Goal: Register for event/course

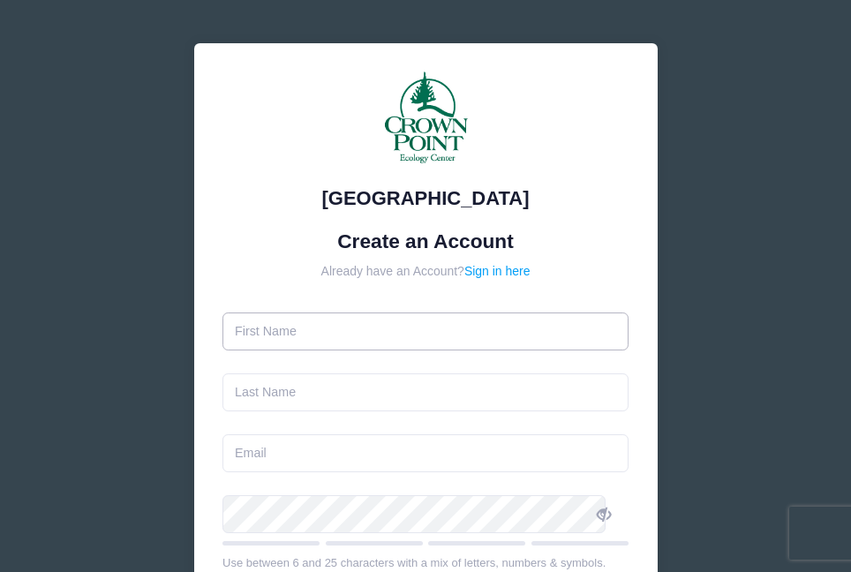
click at [319, 339] on input "text" at bounding box center [426, 332] width 406 height 38
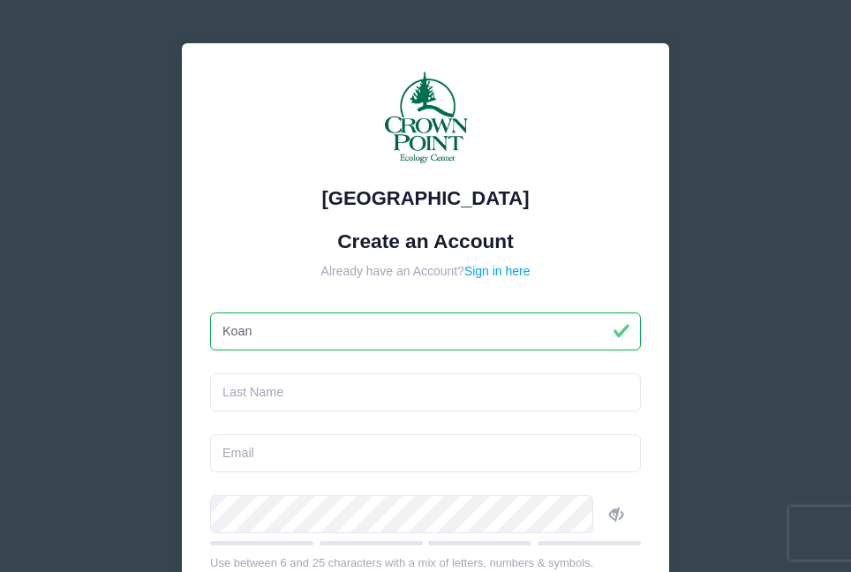
type input "Koan"
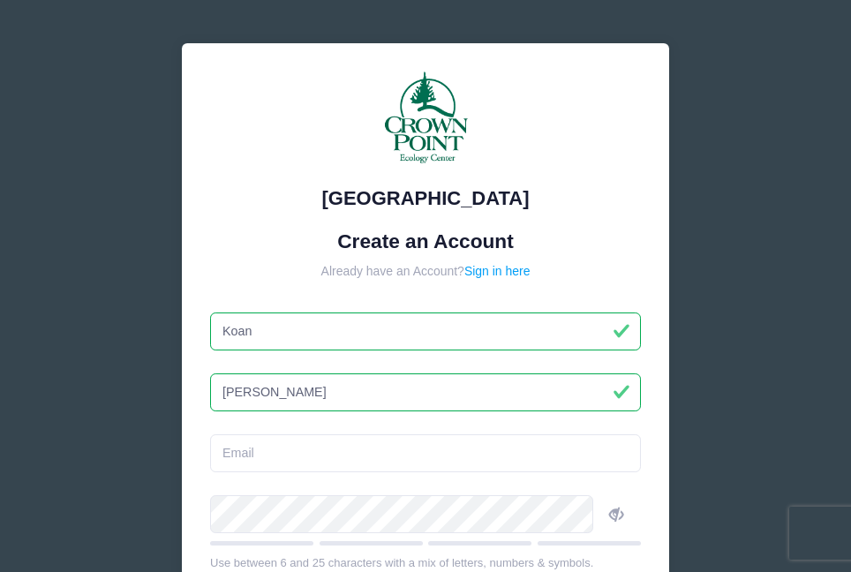
type input "[PERSON_NAME]"
click at [280, 447] on input "email" at bounding box center [425, 453] width 431 height 38
type input "[EMAIL_ADDRESS][DOMAIN_NAME]"
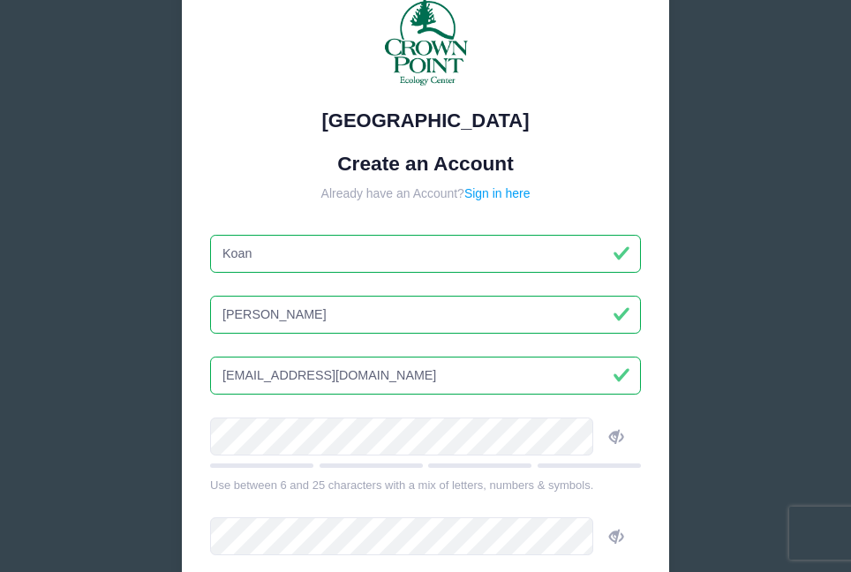
scroll to position [89, 0]
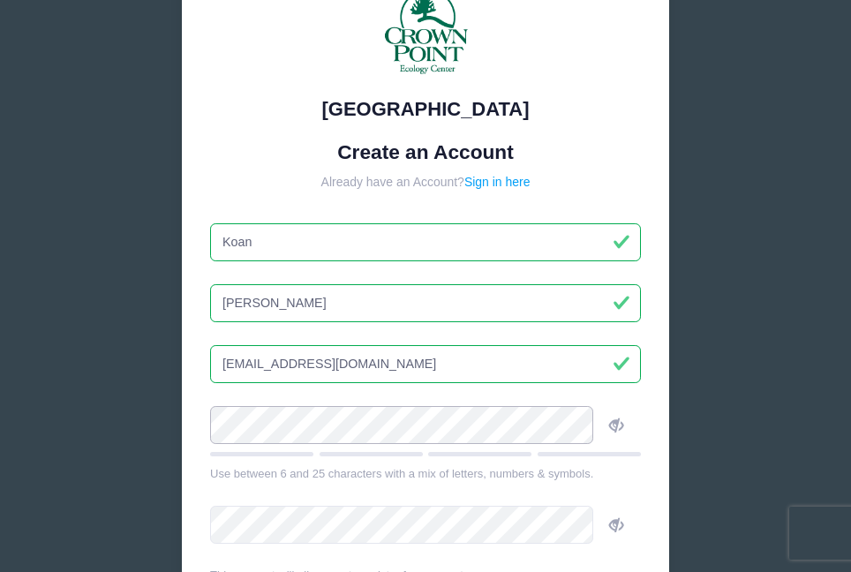
click at [209, 420] on div "[GEOGRAPHIC_DATA] Create an Account Already have an Account? Sign in here [GEOG…" at bounding box center [426, 346] width 488 height 785
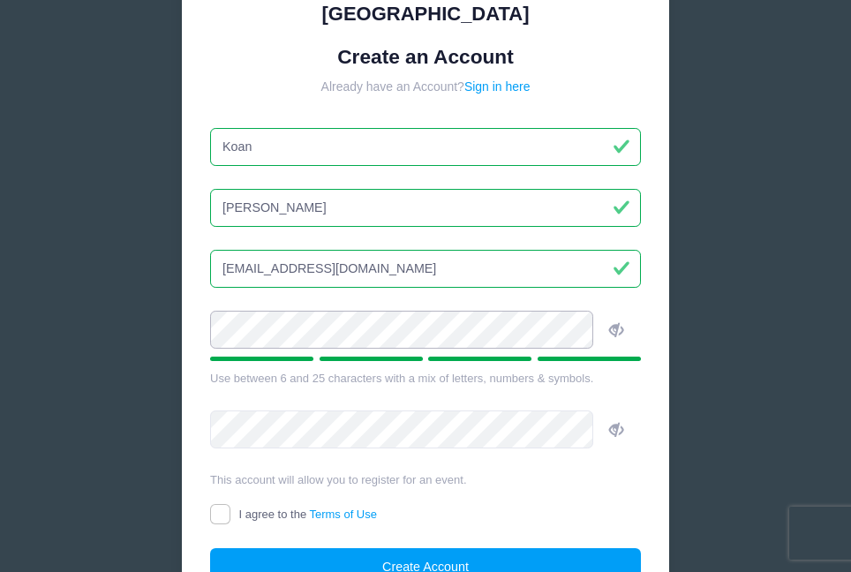
scroll to position [299, 0]
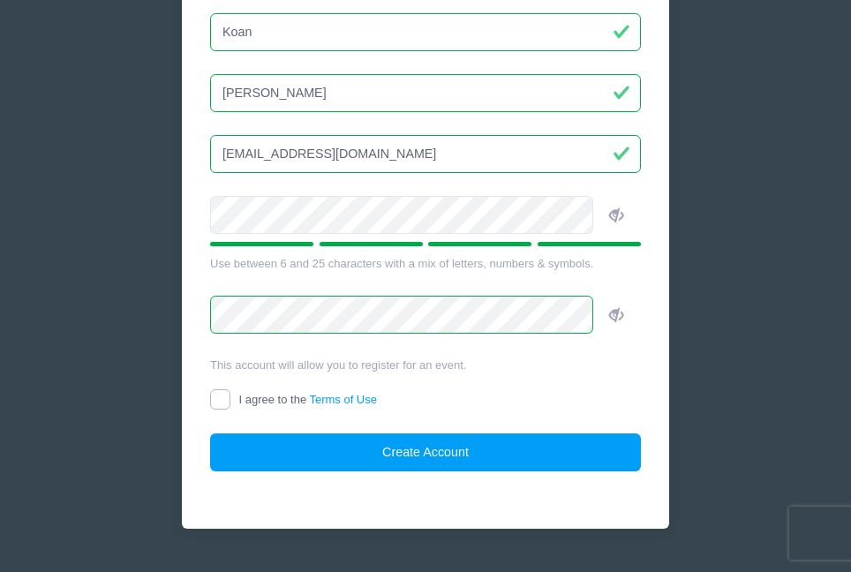
click at [230, 392] on input "I agree to the Terms of Use" at bounding box center [220, 399] width 20 height 20
checkbox input "true"
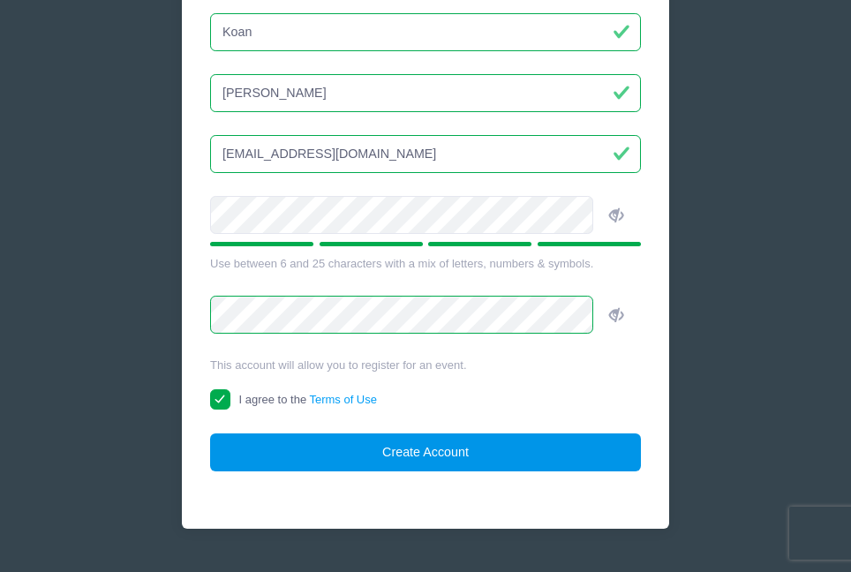
click at [314, 452] on button "Create Account" at bounding box center [425, 453] width 431 height 38
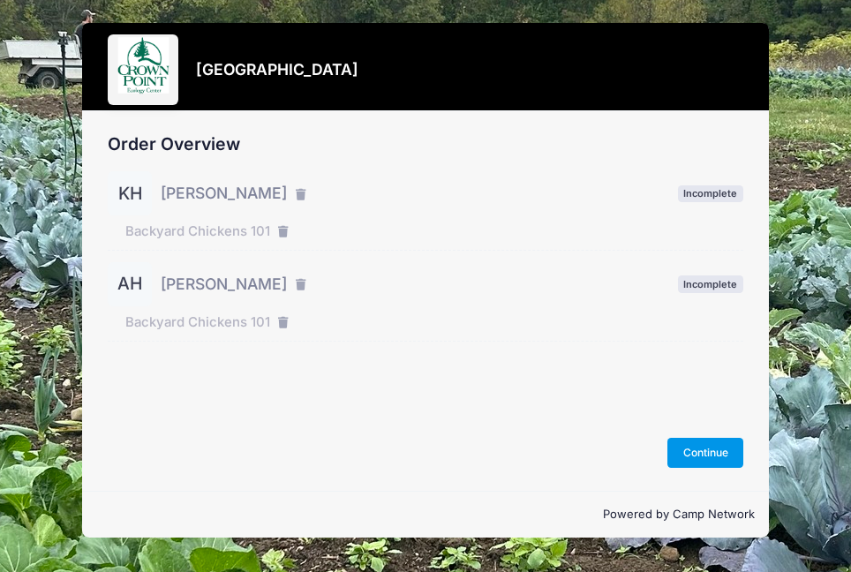
click at [703, 446] on button "Continue" at bounding box center [706, 453] width 76 height 30
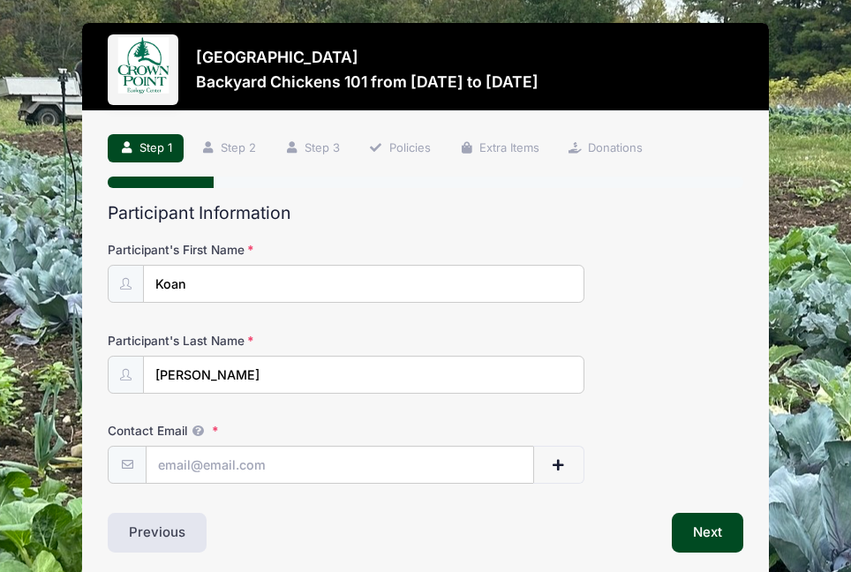
scroll to position [73, 0]
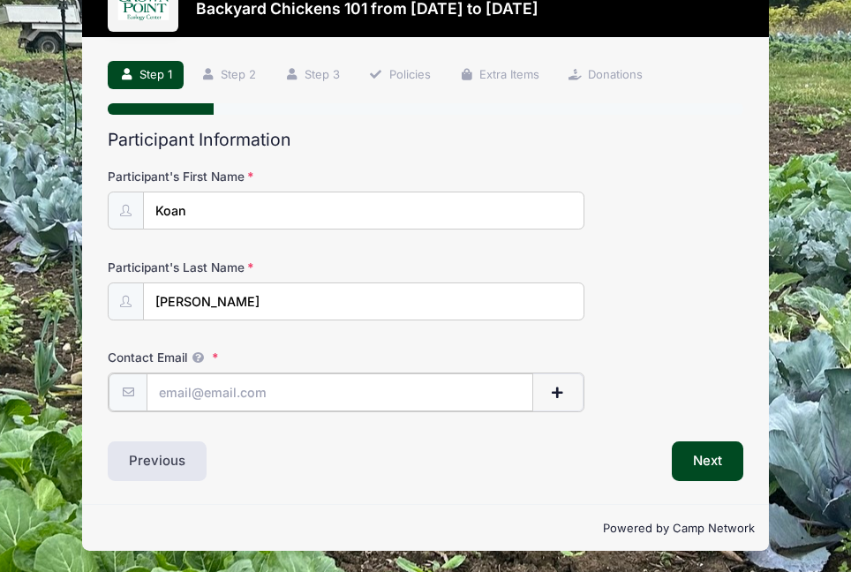
click at [255, 403] on input "Contact Email" at bounding box center [340, 393] width 387 height 38
type input "[EMAIL_ADDRESS][DOMAIN_NAME]"
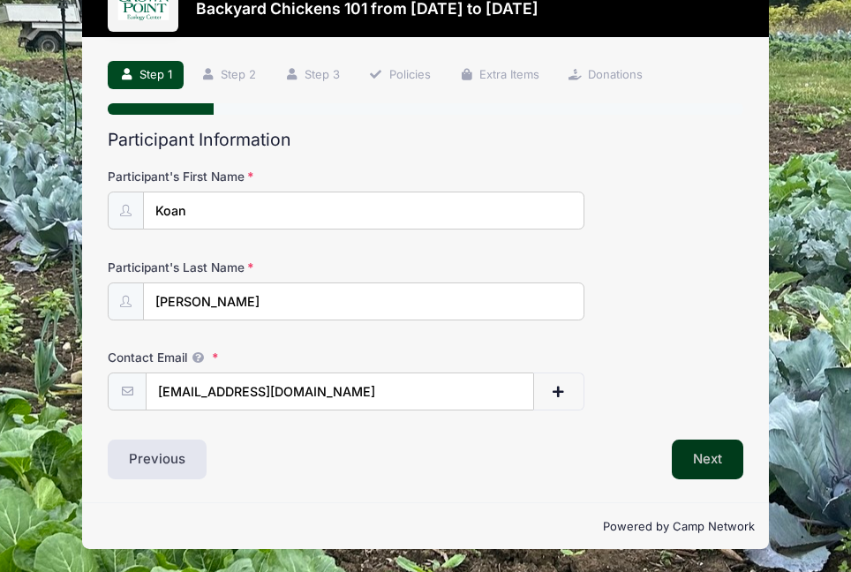
click at [716, 457] on button "Next" at bounding box center [708, 460] width 72 height 41
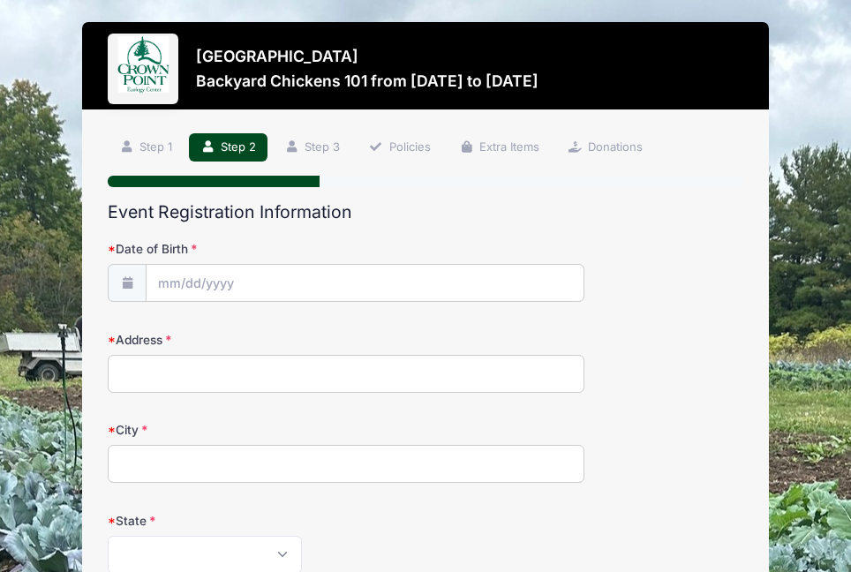
scroll to position [0, 0]
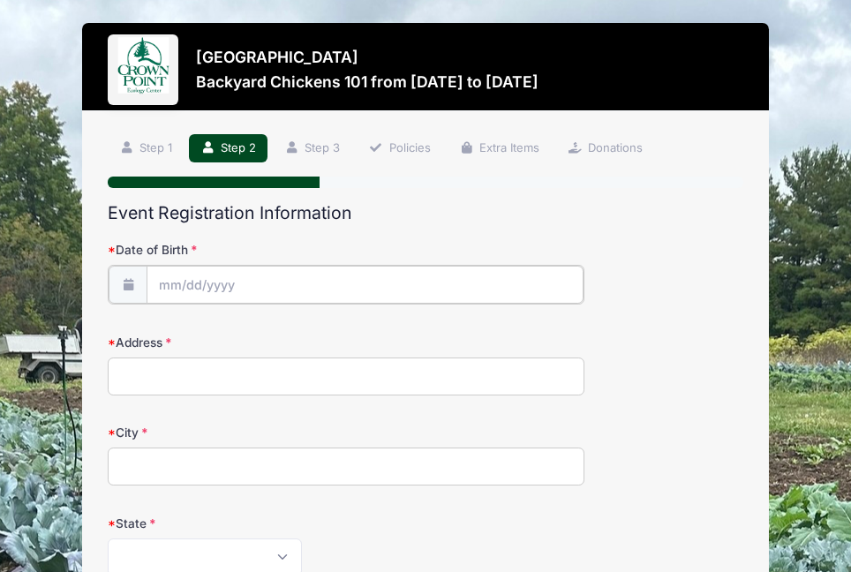
click at [223, 284] on input "Date of Birth" at bounding box center [365, 285] width 437 height 38
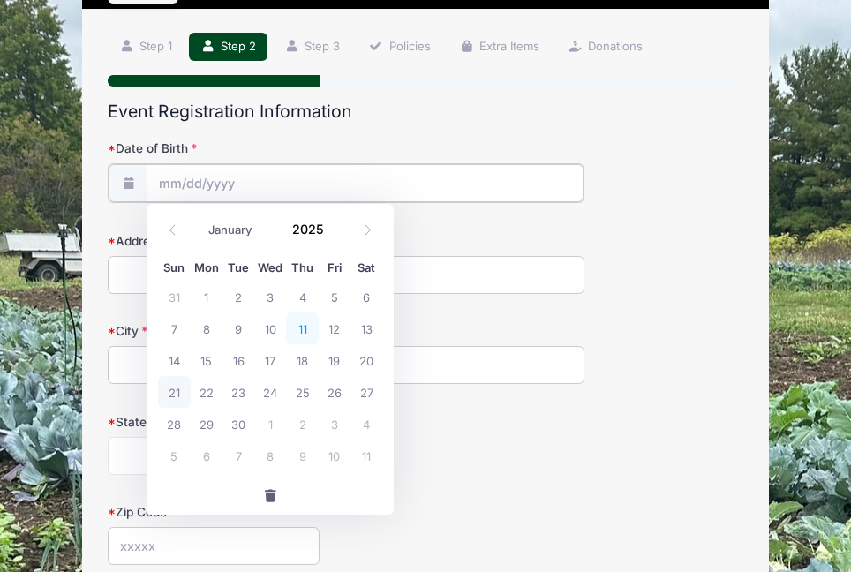
scroll to position [103, 0]
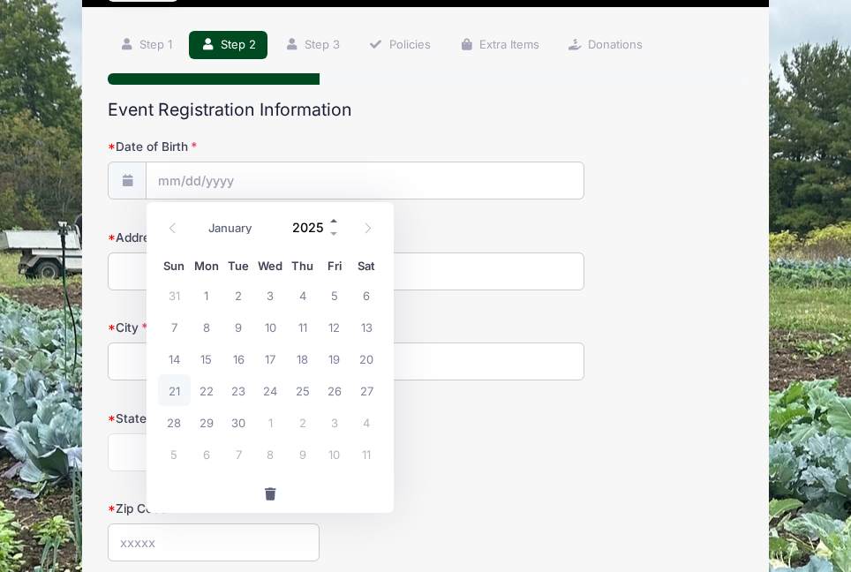
drag, startPoint x: 298, startPoint y: 225, endPoint x: 335, endPoint y: 225, distance: 37.1
click at [335, 225] on div "2025" at bounding box center [311, 228] width 57 height 26
type input "2"
type input "1985"
click at [170, 227] on icon at bounding box center [172, 228] width 11 height 11
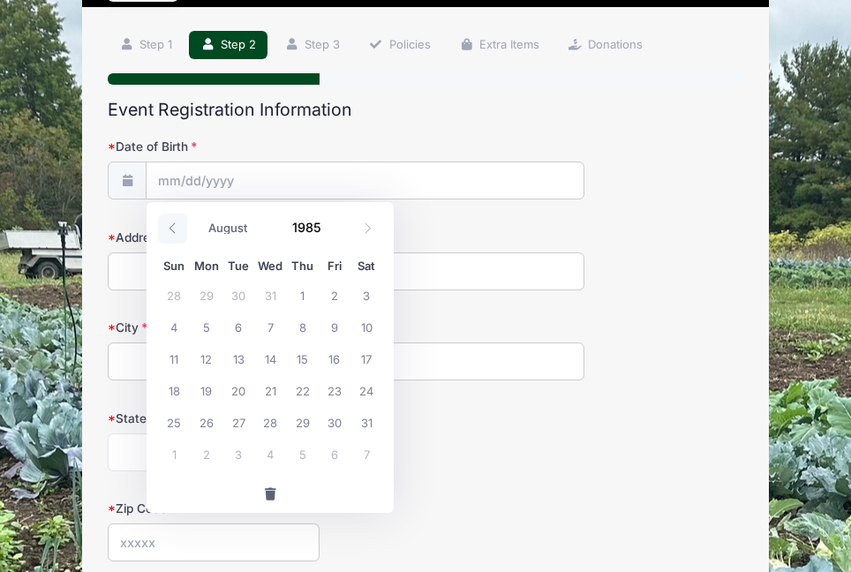
click at [170, 227] on icon at bounding box center [172, 228] width 11 height 11
select select "6"
click at [363, 389] on span "27" at bounding box center [367, 390] width 32 height 32
type input "07/27/1985"
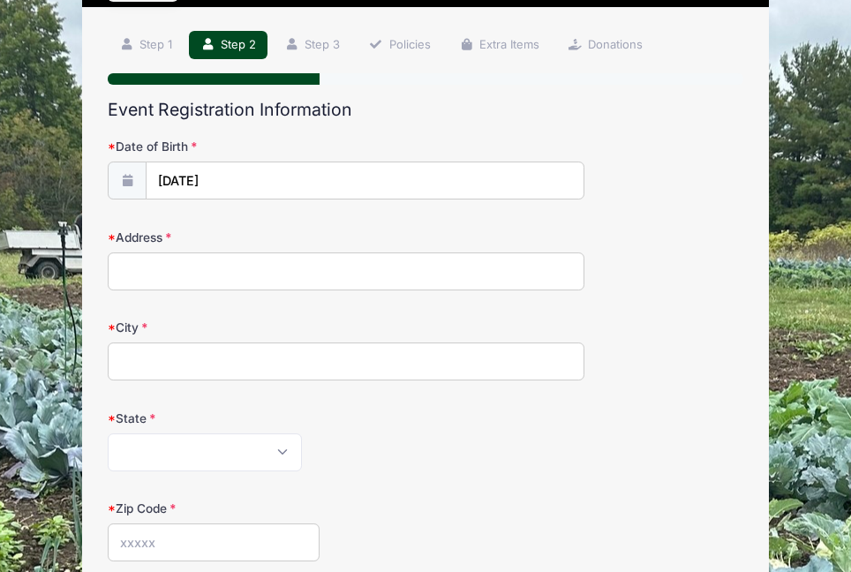
click at [221, 278] on input "Address" at bounding box center [346, 272] width 477 height 38
type input "2780 N Revere Road"
type input "Akron"
select select "OH"
type input "44333"
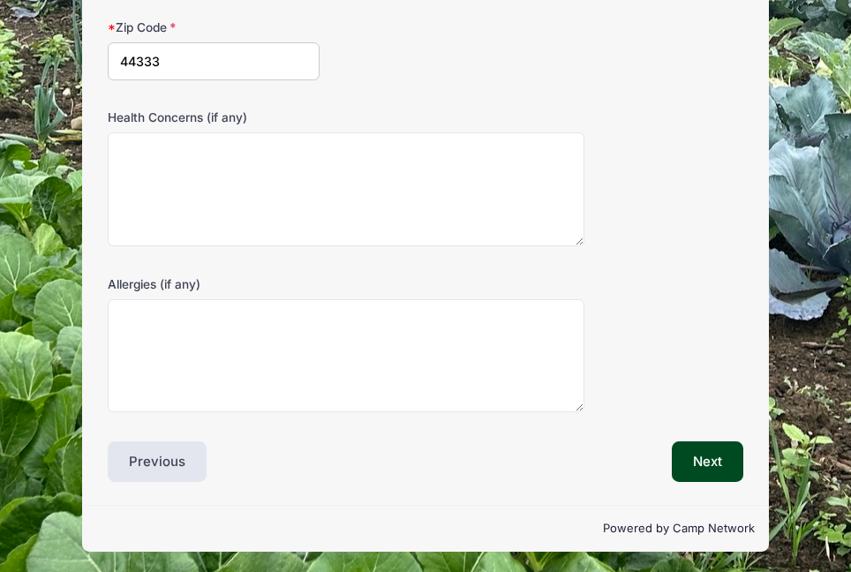
scroll to position [586, 0]
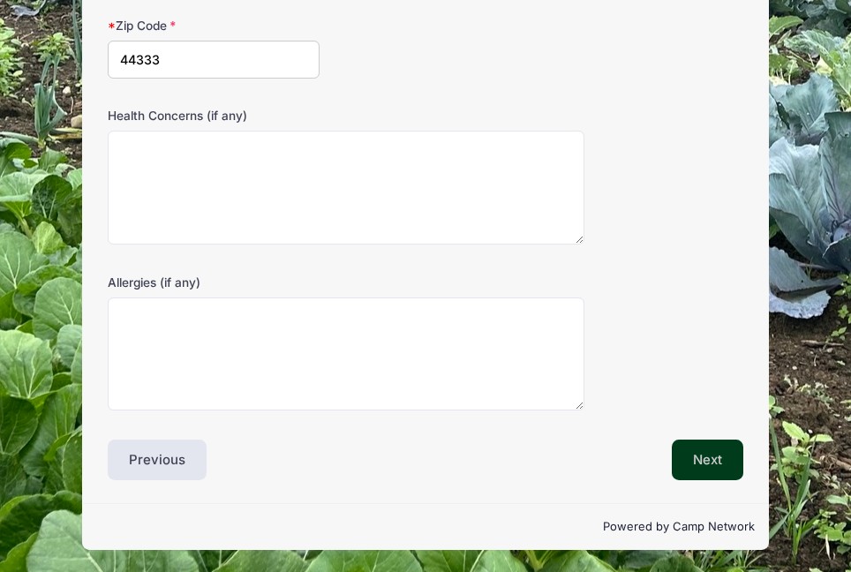
click at [705, 460] on button "Next" at bounding box center [708, 460] width 72 height 41
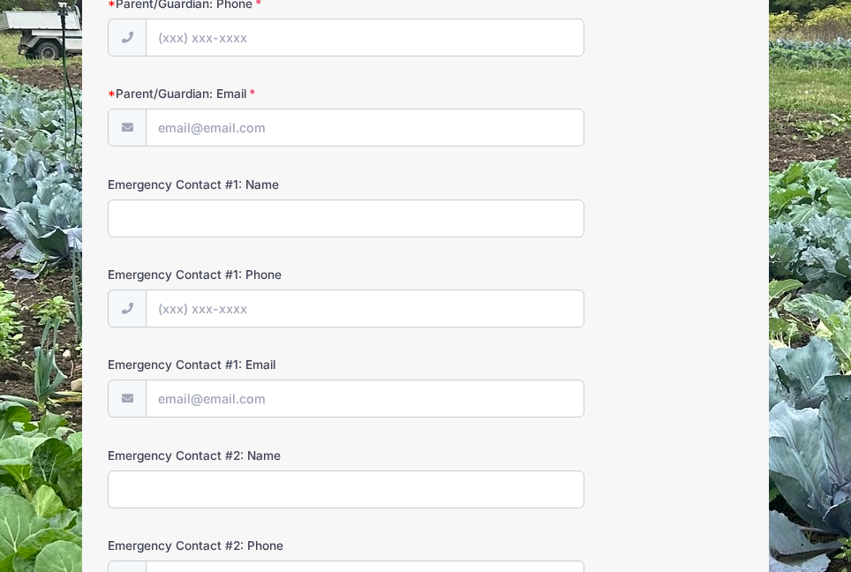
scroll to position [0, 0]
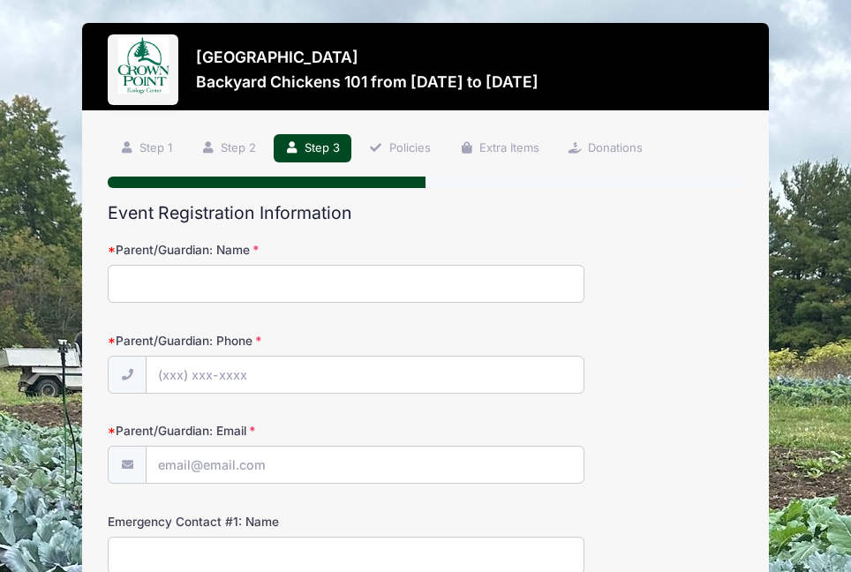
click at [215, 283] on input "Parent/Guardian: Name" at bounding box center [346, 284] width 477 height 38
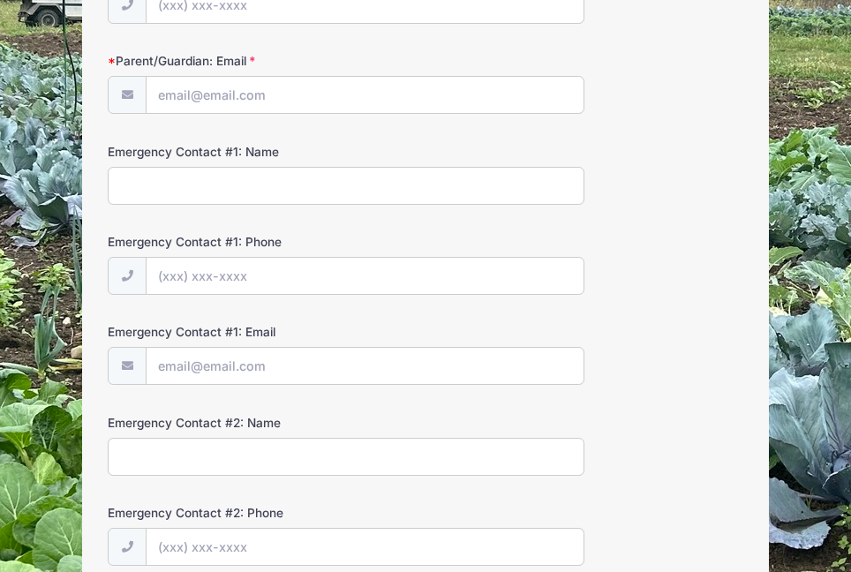
scroll to position [616, 0]
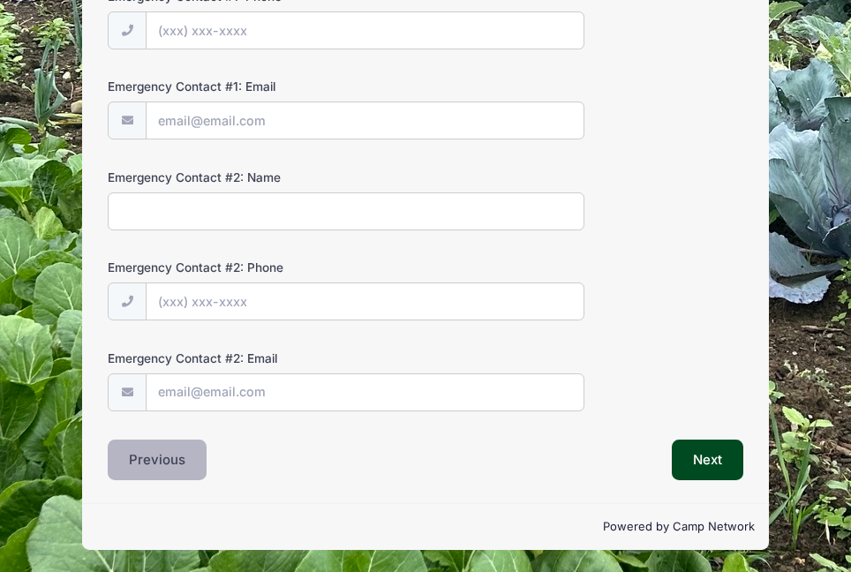
click at [180, 465] on button "Previous" at bounding box center [157, 460] width 99 height 41
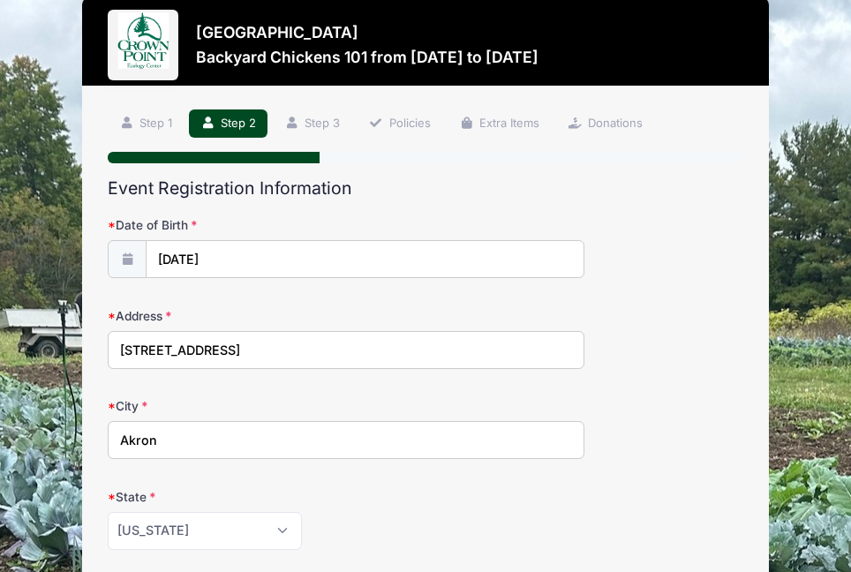
scroll to position [0, 0]
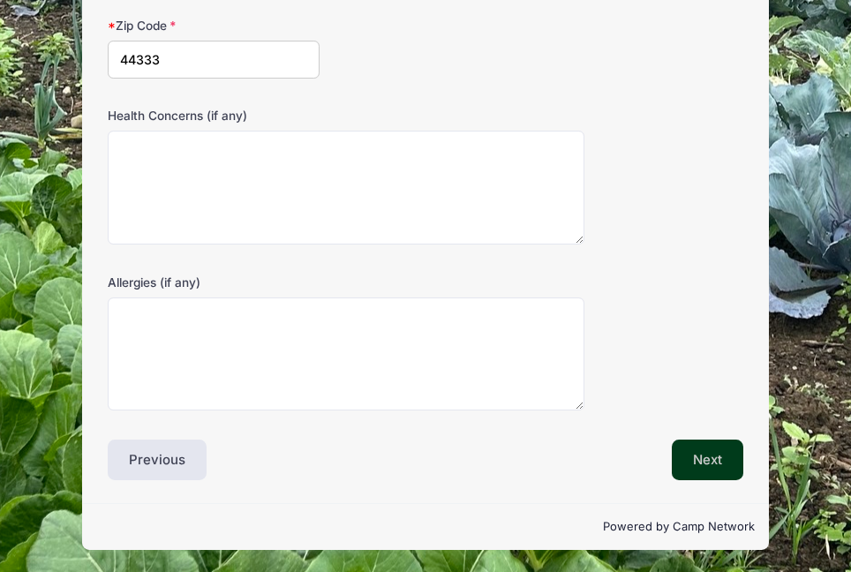
click at [694, 465] on button "Next" at bounding box center [708, 460] width 72 height 41
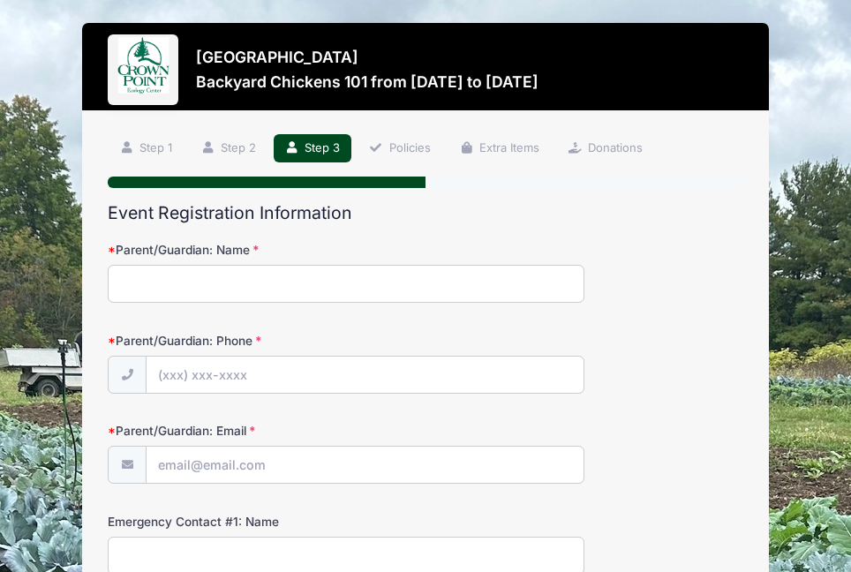
click at [178, 286] on input "Parent/Guardian: Name" at bounding box center [346, 284] width 477 height 38
type input "Koan Heindel"
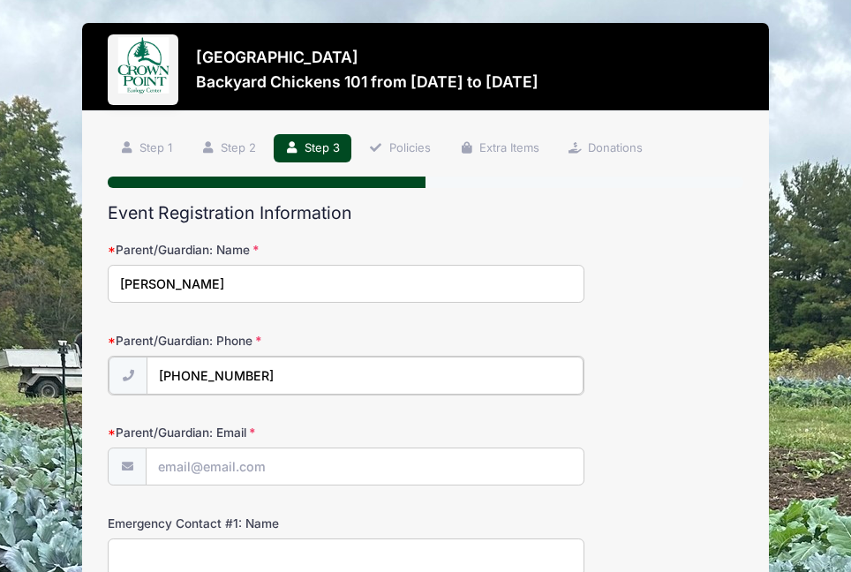
type input "(540) 230-6809"
type input "[EMAIL_ADDRESS][DOMAIN_NAME]"
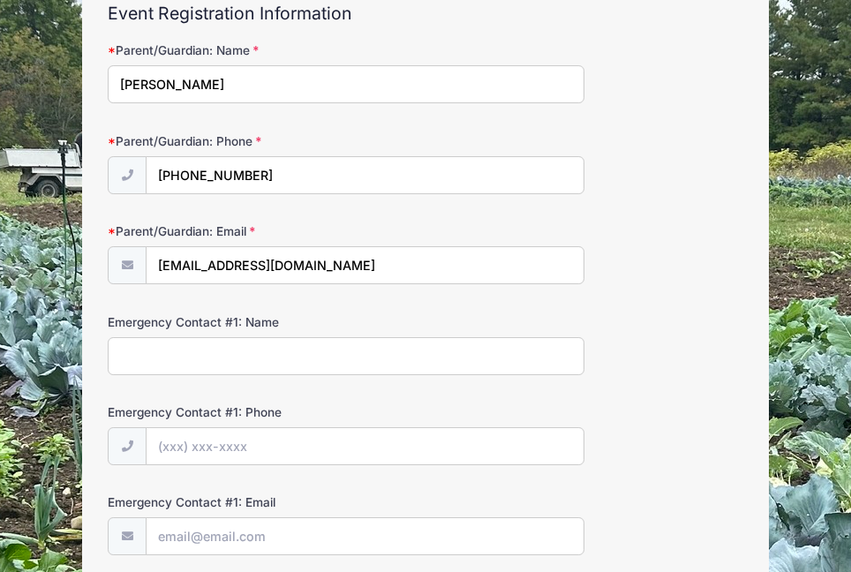
scroll to position [213, 0]
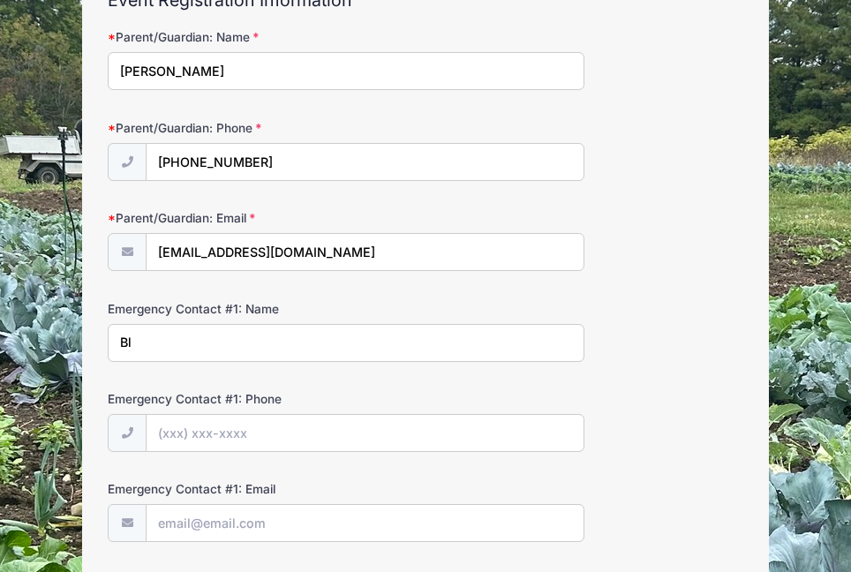
type input "B"
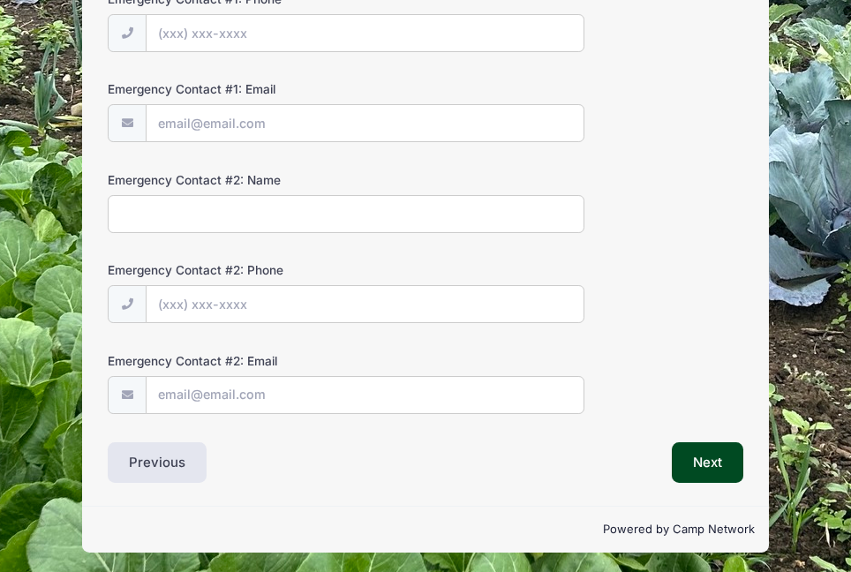
scroll to position [616, 0]
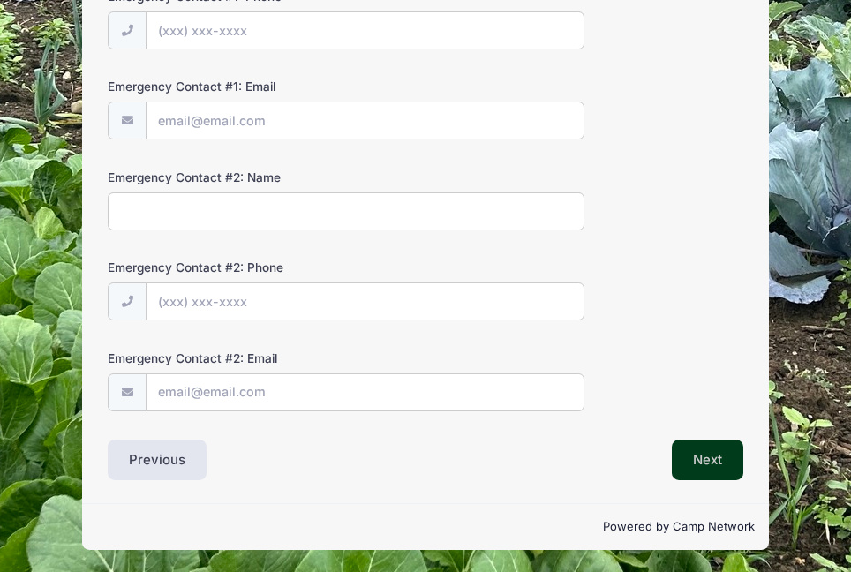
click at [691, 449] on button "Next" at bounding box center [708, 460] width 72 height 41
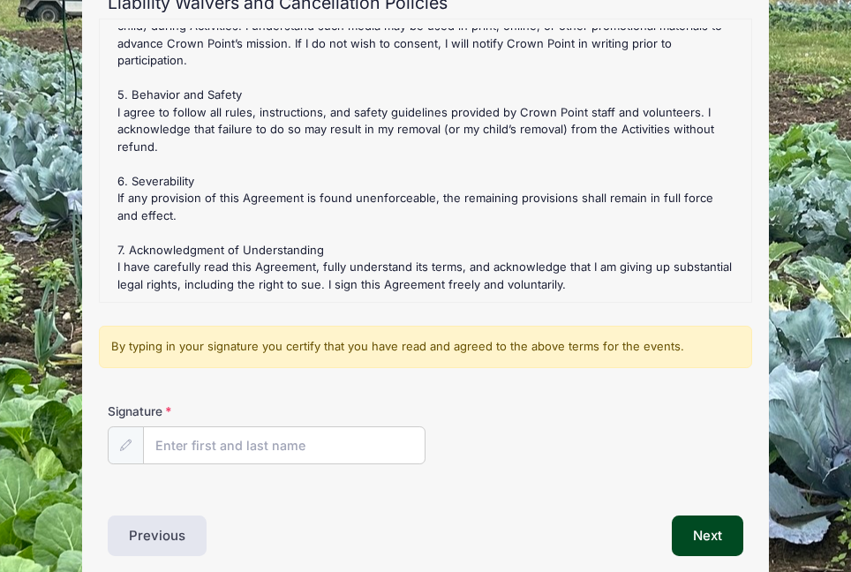
scroll to position [286, 0]
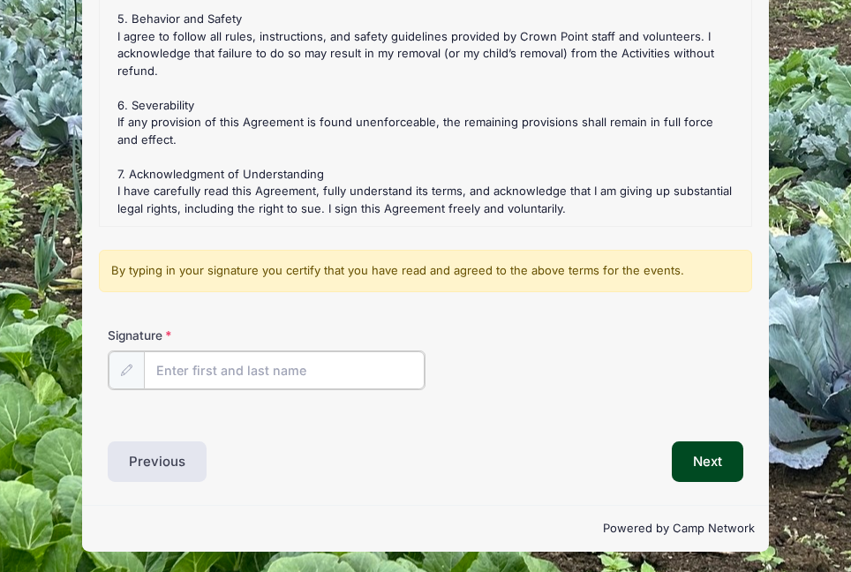
click at [240, 368] on input "Signature" at bounding box center [284, 370] width 281 height 38
type input "Koan Heindel"
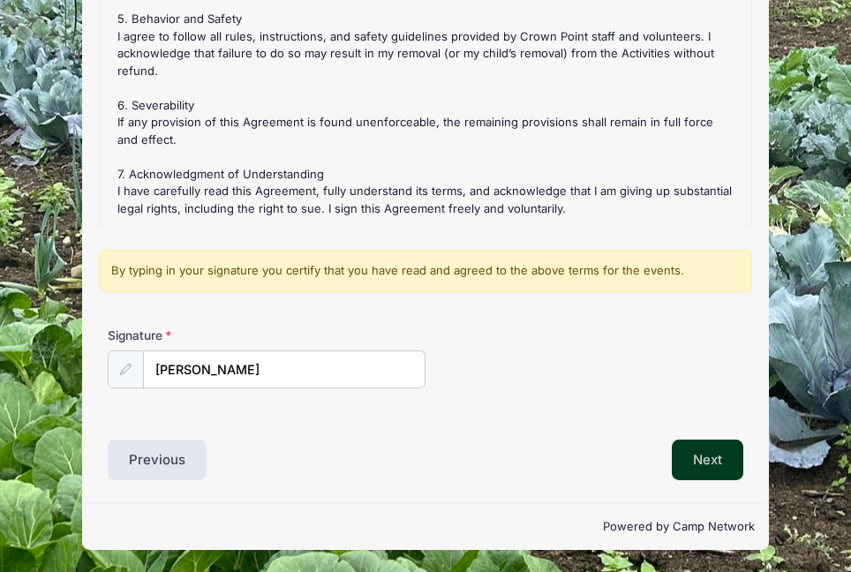
click at [707, 472] on button "Next" at bounding box center [708, 460] width 72 height 41
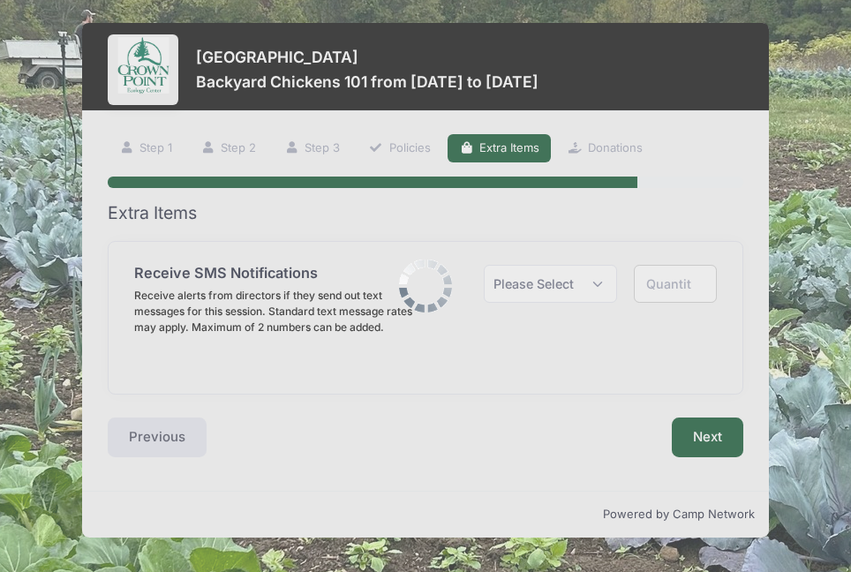
scroll to position [0, 0]
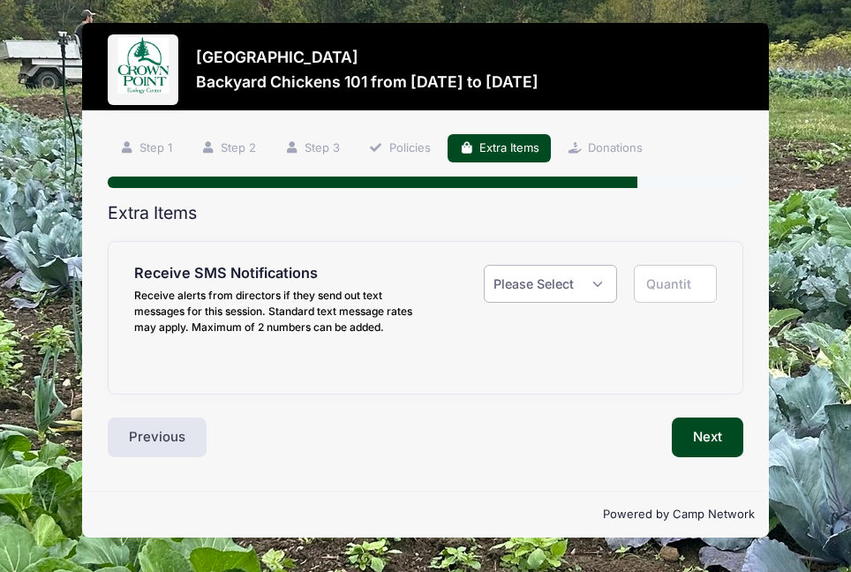
click at [582, 291] on select "Please Select Yes ($0.00) No" at bounding box center [550, 284] width 132 height 38
select select "1"
click at [484, 265] on select "Please Select Yes ($0.00) No" at bounding box center [550, 284] width 132 height 38
type input "1"
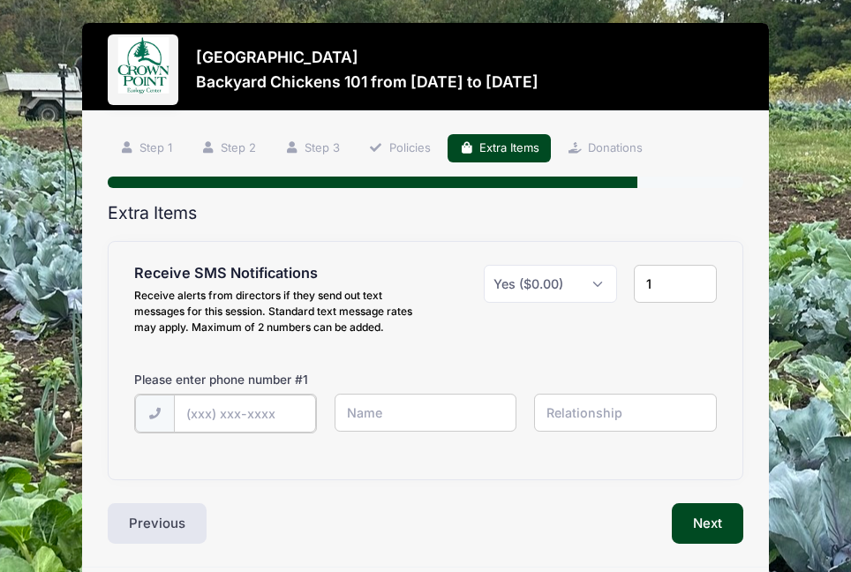
click at [238, 420] on input "text" at bounding box center [245, 414] width 143 height 38
type input "(540) 230-6809"
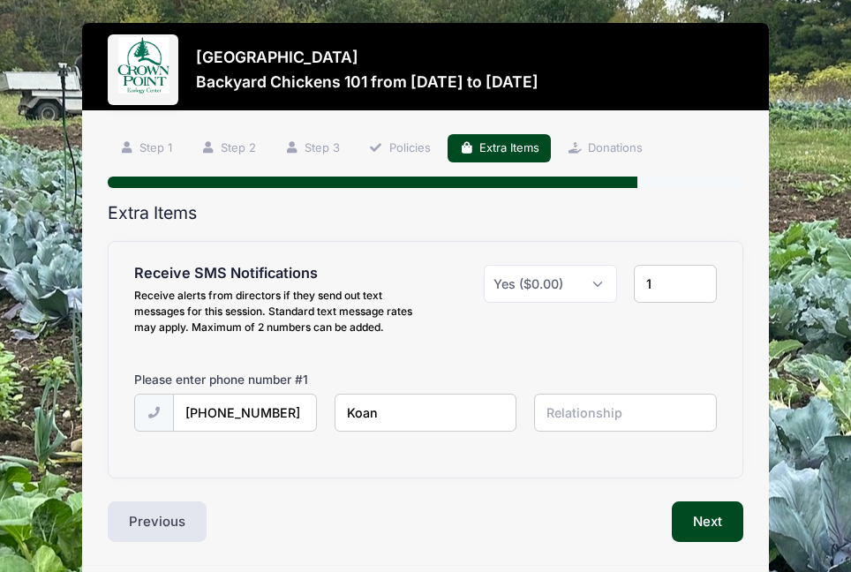
click at [419, 423] on input "Koan" at bounding box center [426, 413] width 183 height 38
type input "Koan Heindel"
click at [730, 522] on button "Next" at bounding box center [708, 522] width 72 height 41
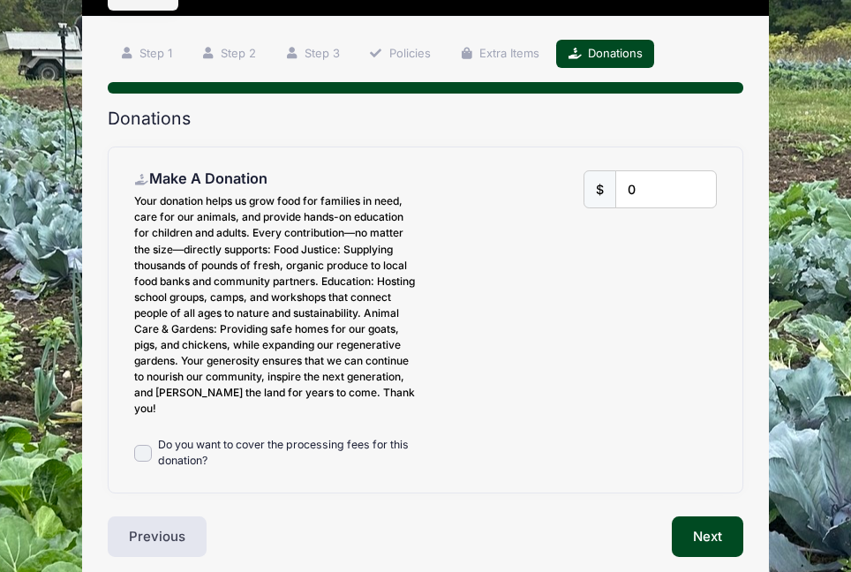
scroll to position [171, 0]
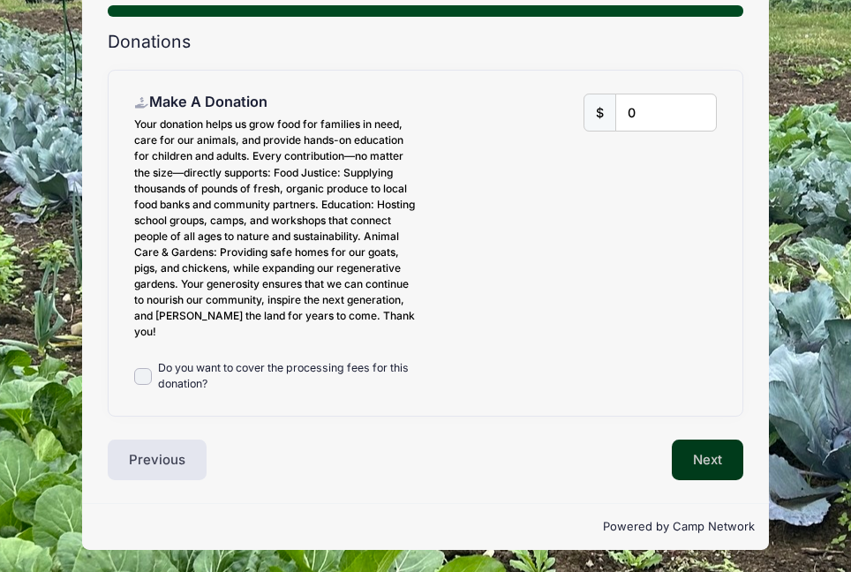
click at [717, 458] on button "Next" at bounding box center [708, 460] width 72 height 41
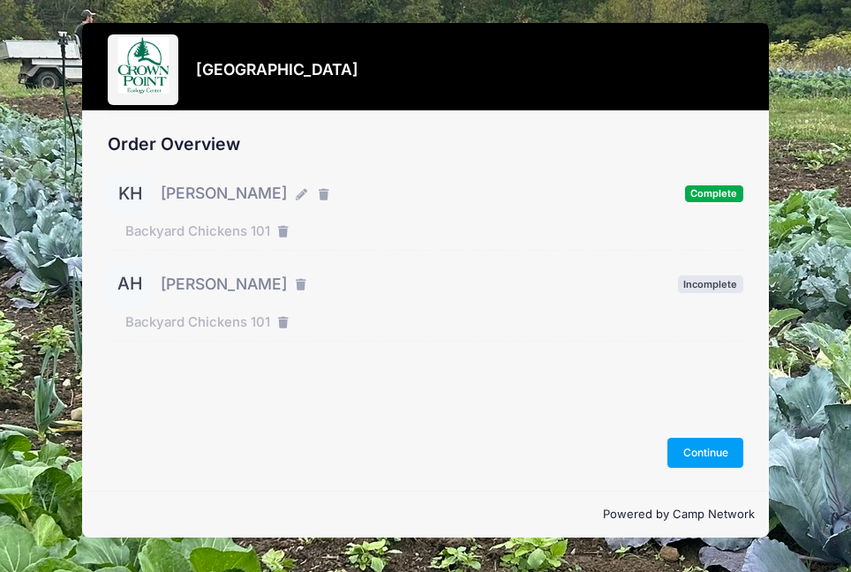
click at [706, 267] on div "AH Ari Heindel Incomplete" at bounding box center [426, 284] width 636 height 44
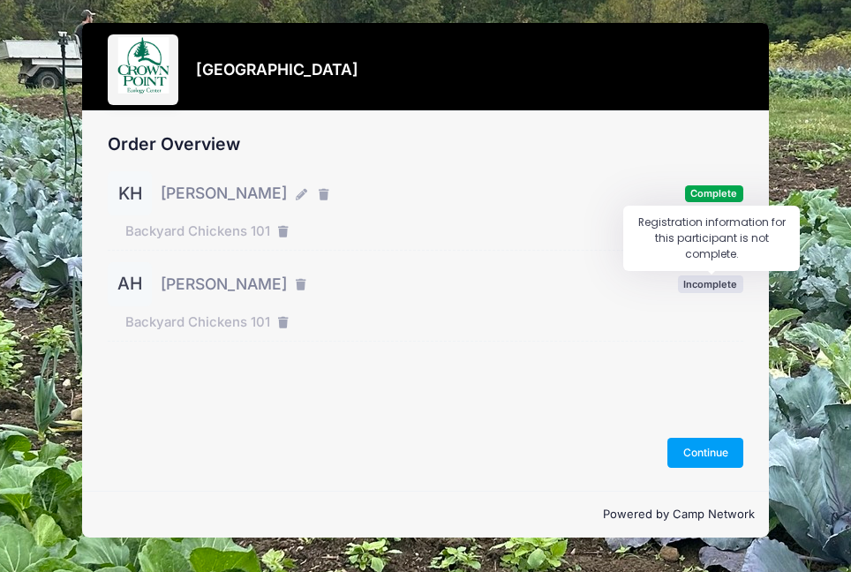
click at [708, 286] on span "Incomplete" at bounding box center [710, 284] width 65 height 17
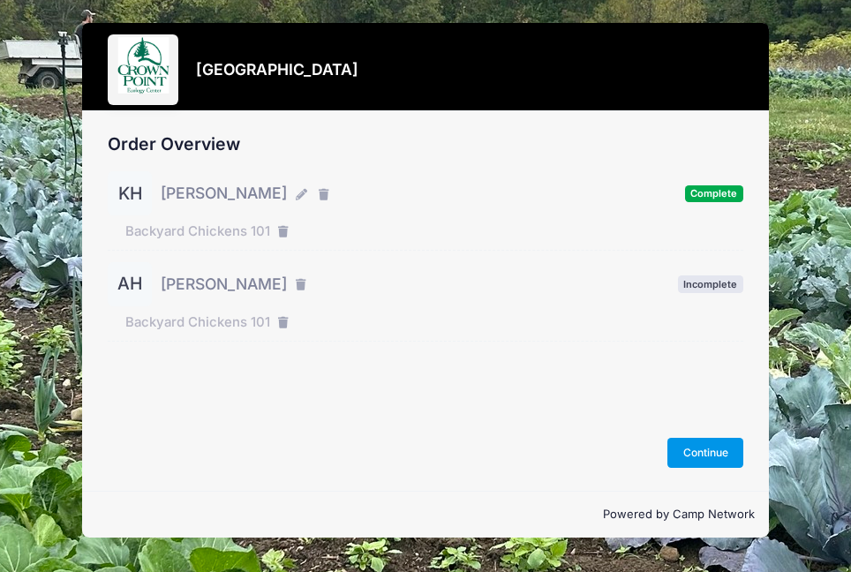
click at [705, 456] on button "Continue" at bounding box center [706, 453] width 76 height 30
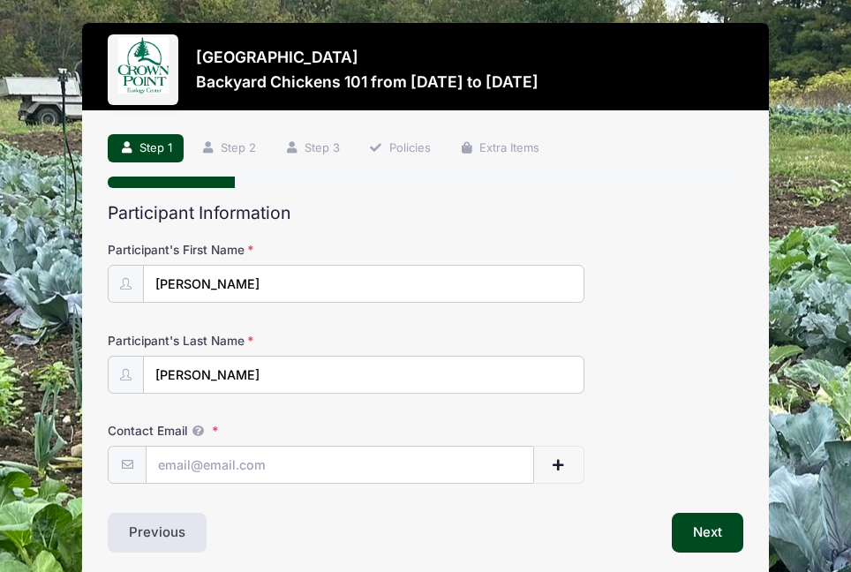
scroll to position [73, 0]
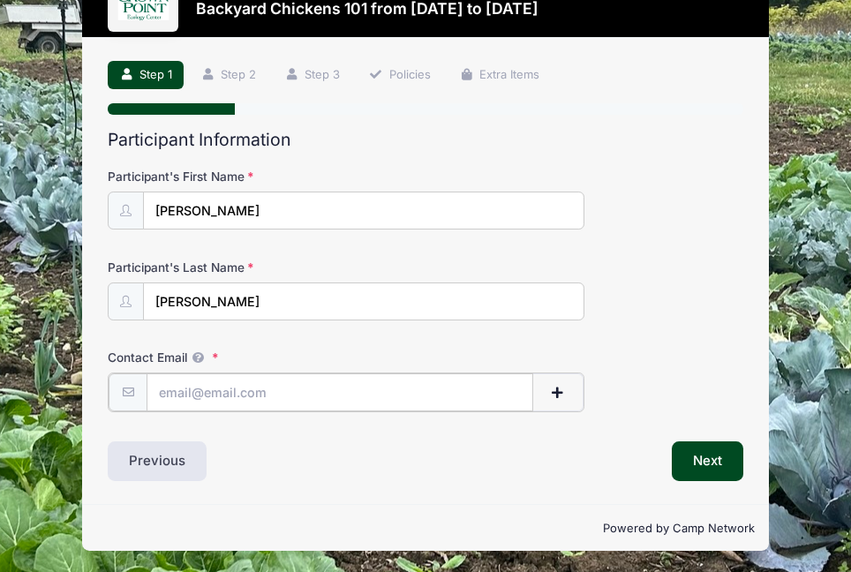
click at [286, 395] on input "Contact Email" at bounding box center [340, 393] width 387 height 38
type input "kheindel5001@gmail.com"
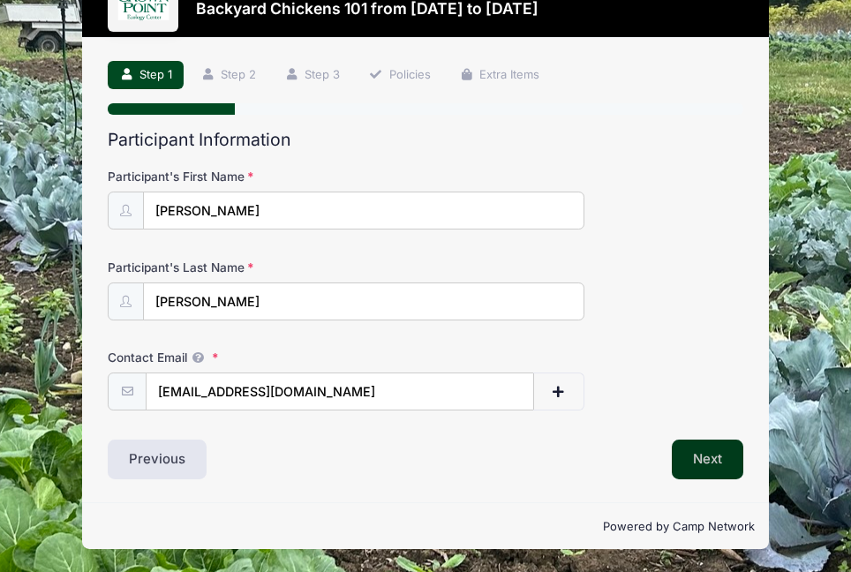
click at [697, 460] on button "Next" at bounding box center [708, 460] width 72 height 41
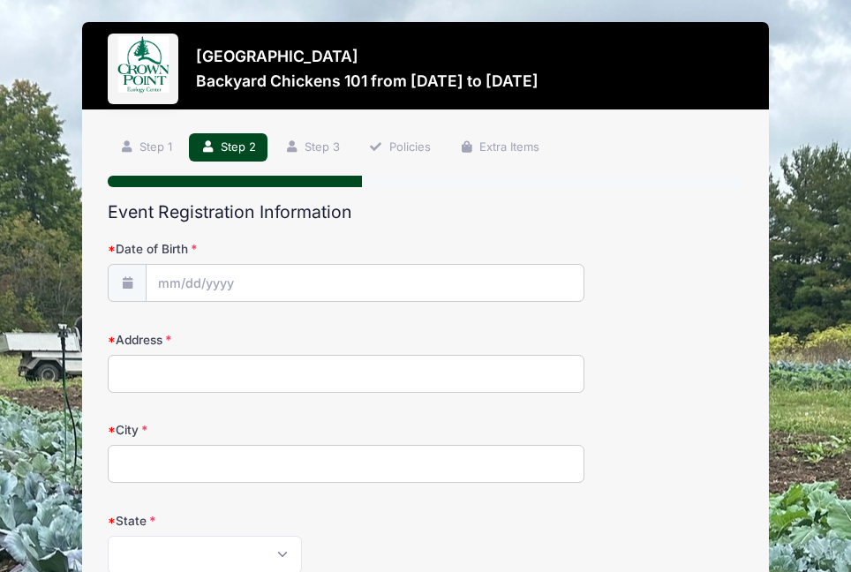
scroll to position [0, 0]
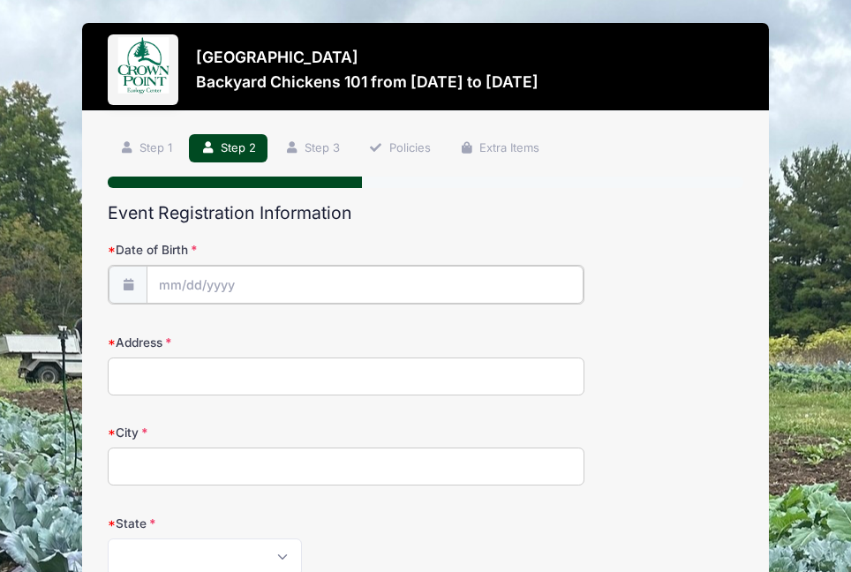
click at [229, 283] on input "Date of Birth" at bounding box center [365, 285] width 437 height 38
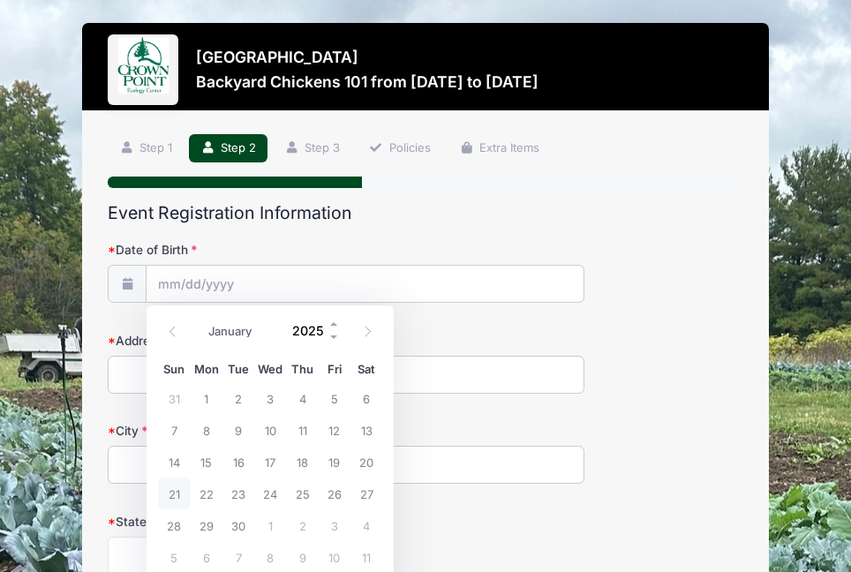
click at [315, 334] on input "2025" at bounding box center [311, 331] width 57 height 26
click at [334, 335] on span at bounding box center [335, 337] width 12 height 13
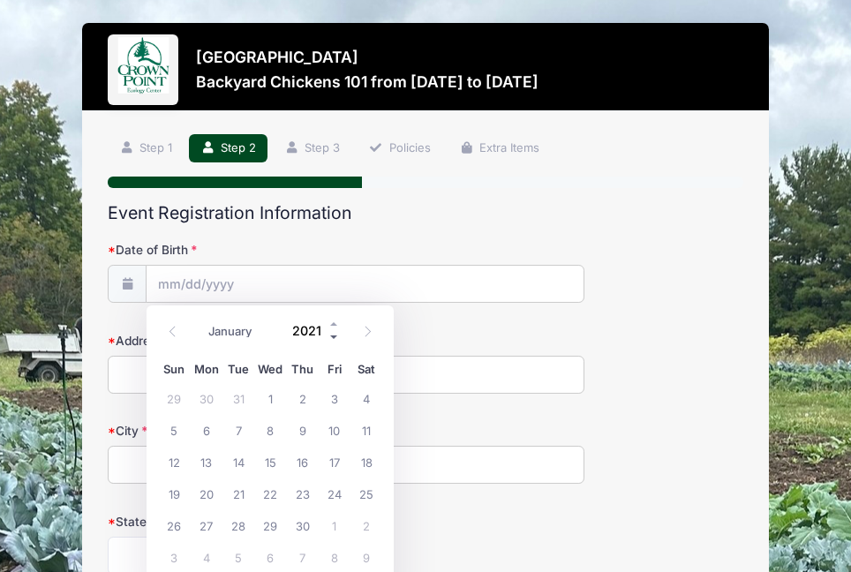
click at [334, 335] on span at bounding box center [335, 337] width 12 height 13
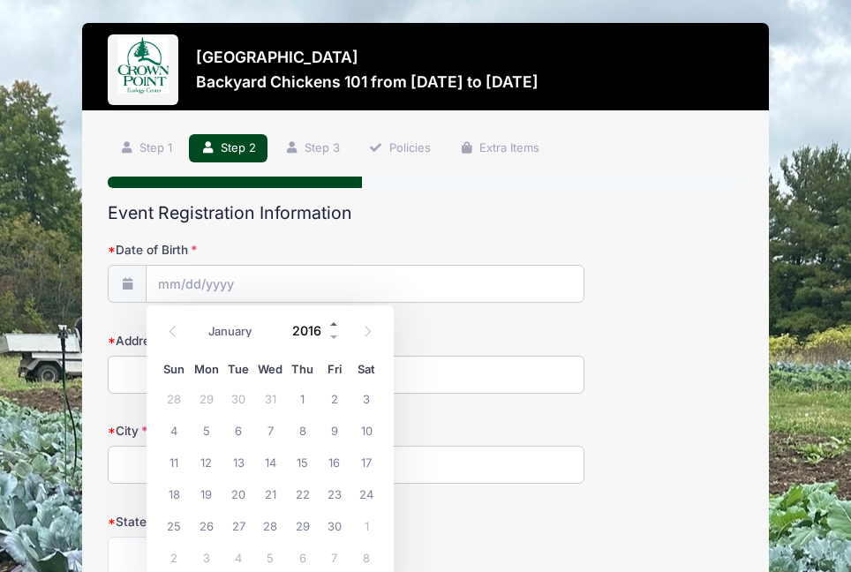
click at [331, 327] on span at bounding box center [335, 324] width 12 height 13
type input "2017"
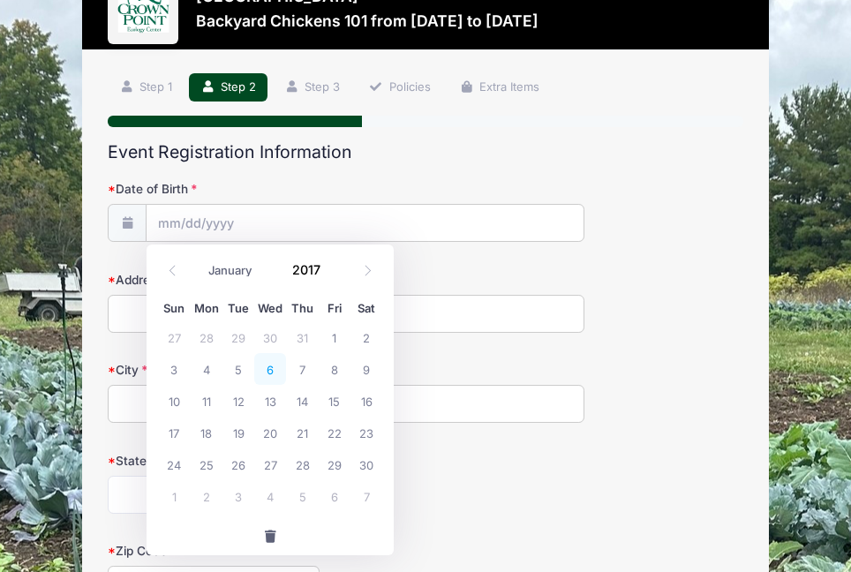
scroll to position [65, 0]
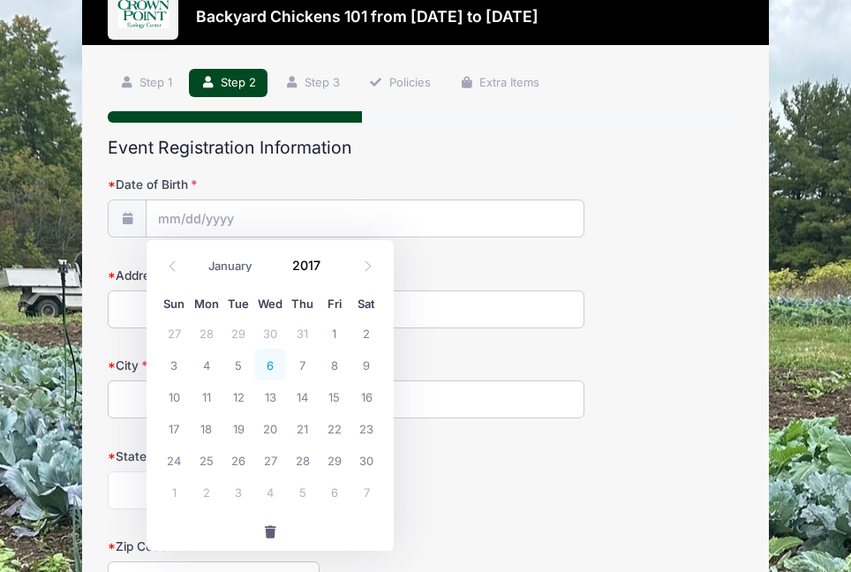
click at [271, 367] on span "6" at bounding box center [270, 365] width 32 height 32
type input "09/06/2017"
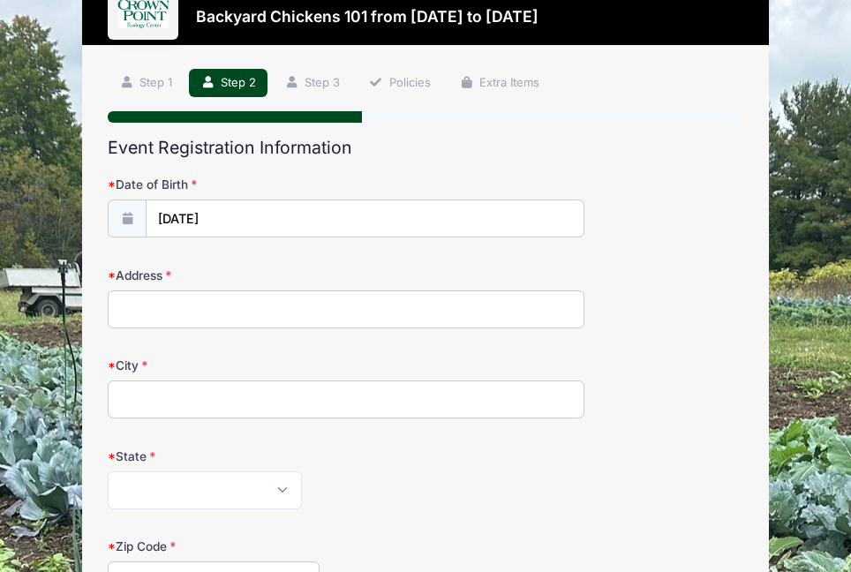
click at [223, 313] on input "Address" at bounding box center [346, 310] width 477 height 38
type input "2780 N Revere Road"
type input "Akron"
select select "OH"
type input "44333"
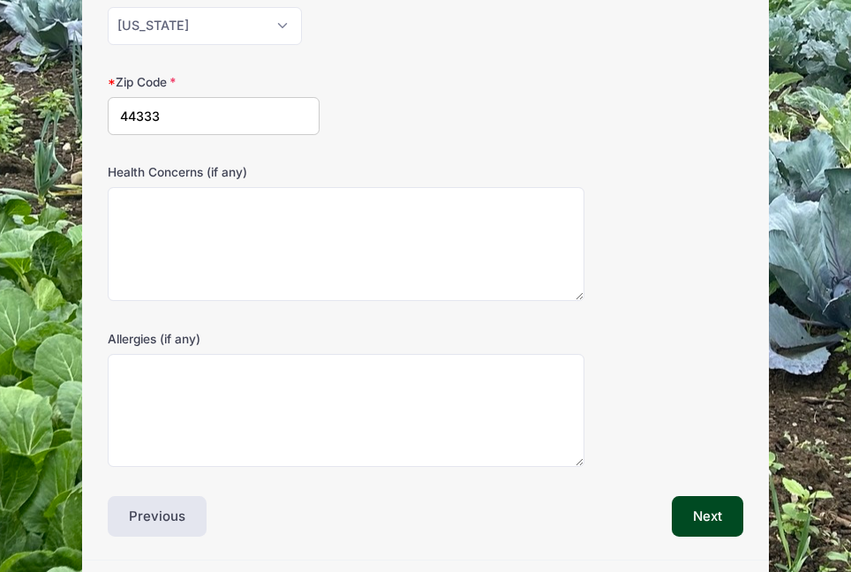
scroll to position [586, 0]
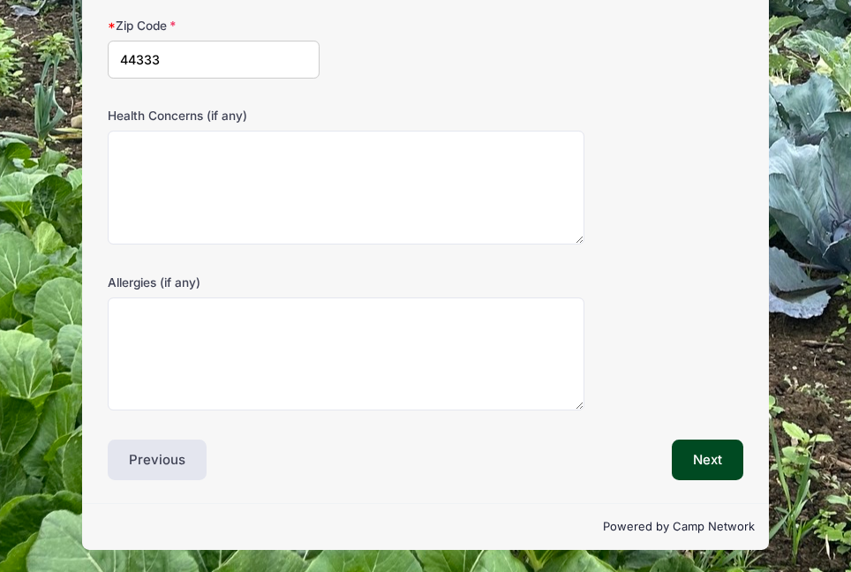
click at [654, 461] on div "Next" at bounding box center [589, 460] width 327 height 41
click at [686, 465] on button "Next" at bounding box center [708, 460] width 72 height 41
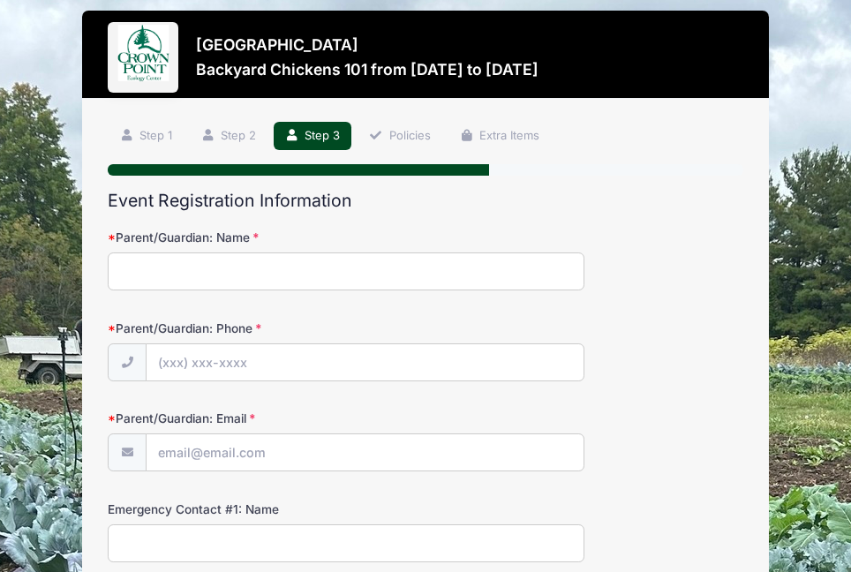
scroll to position [0, 0]
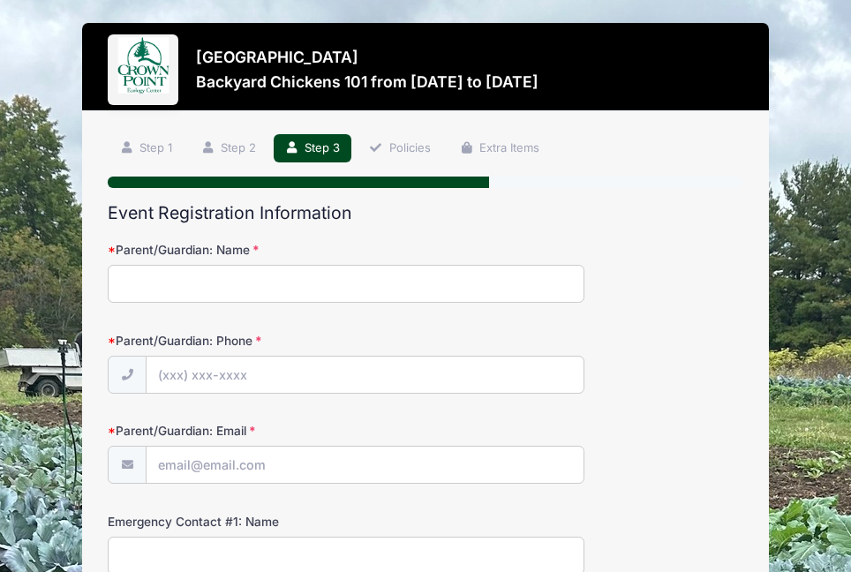
click at [186, 294] on input "Parent/Guardian: Name" at bounding box center [346, 284] width 477 height 38
type input "Koan Heindel"
click at [230, 381] on input "Parent/Guardian: Phone" at bounding box center [365, 376] width 437 height 38
type input "(540) 230-6809"
click at [243, 476] on input "Parent/Guardian: Email" at bounding box center [365, 466] width 437 height 38
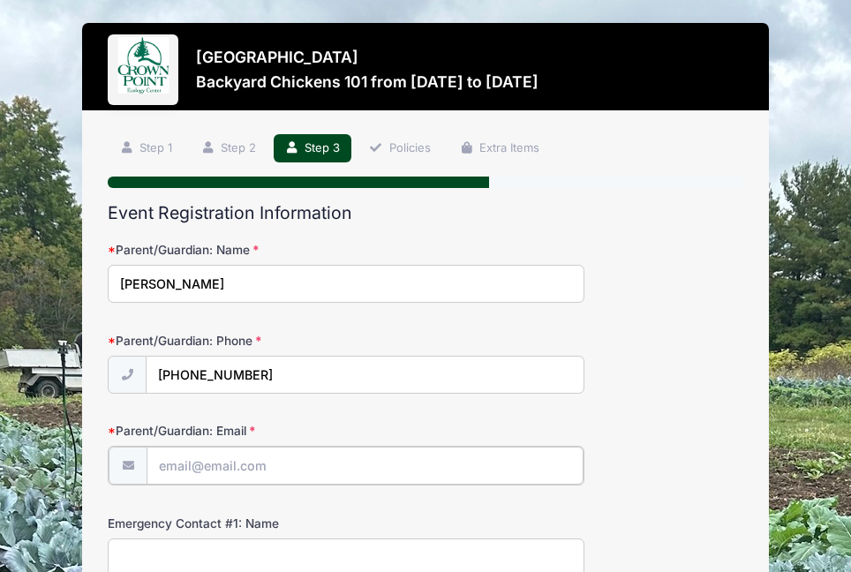
type input "[EMAIL_ADDRESS][DOMAIN_NAME]"
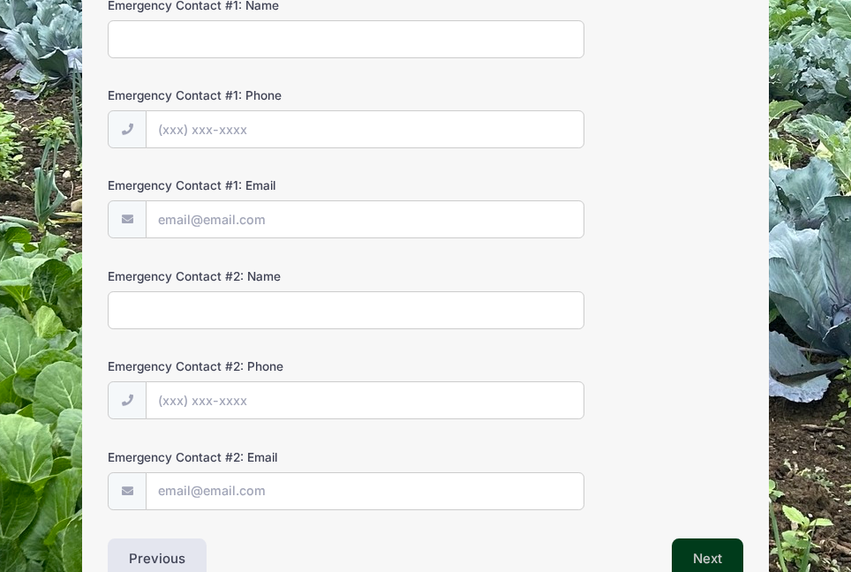
click at [695, 546] on button "Next" at bounding box center [708, 559] width 72 height 41
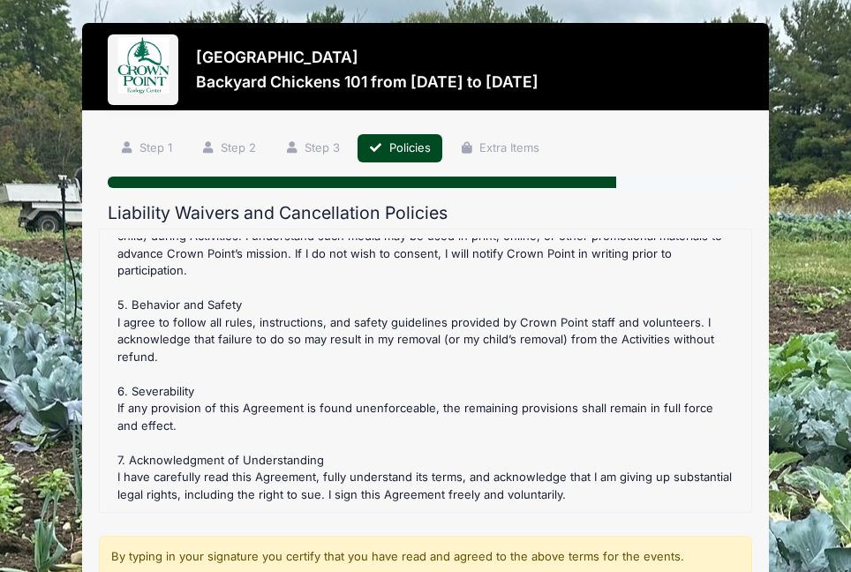
scroll to position [286, 0]
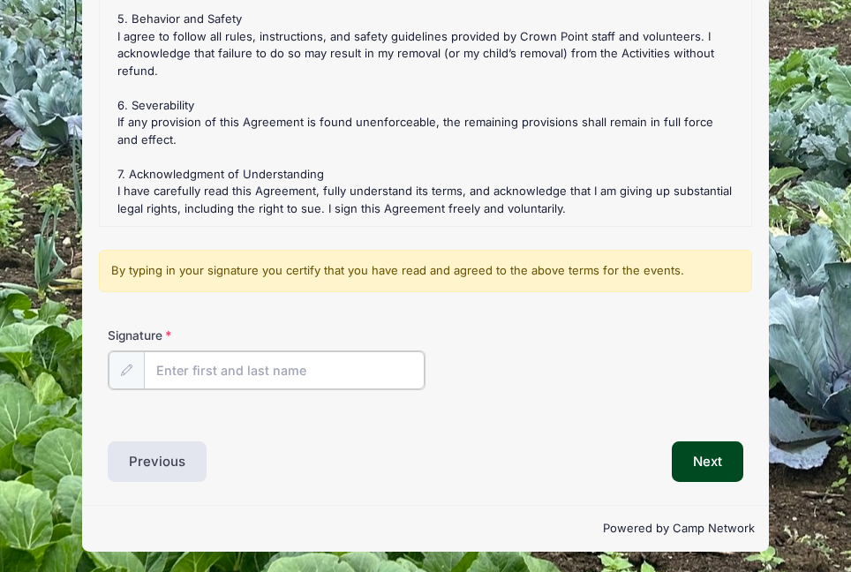
click at [203, 366] on input "Signature" at bounding box center [284, 370] width 281 height 38
type input "Koan Heindel"
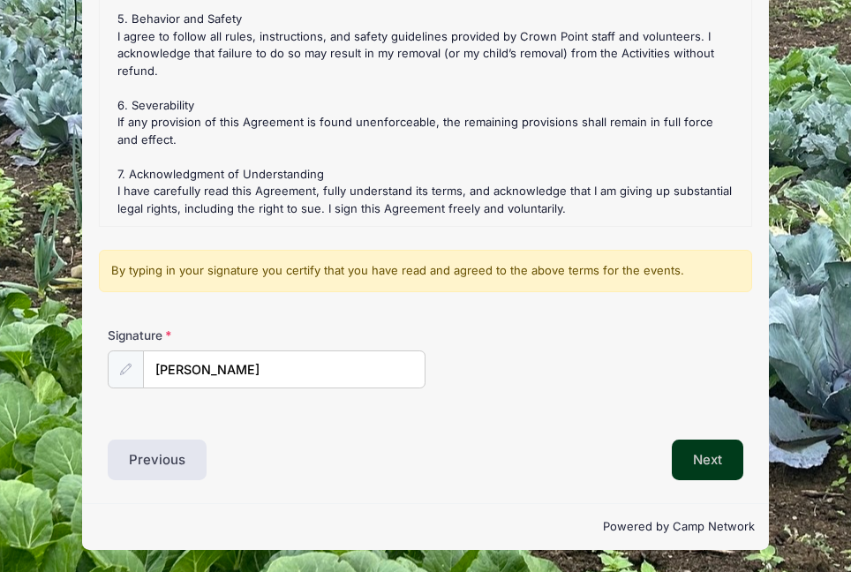
click at [696, 454] on button "Next" at bounding box center [708, 460] width 72 height 41
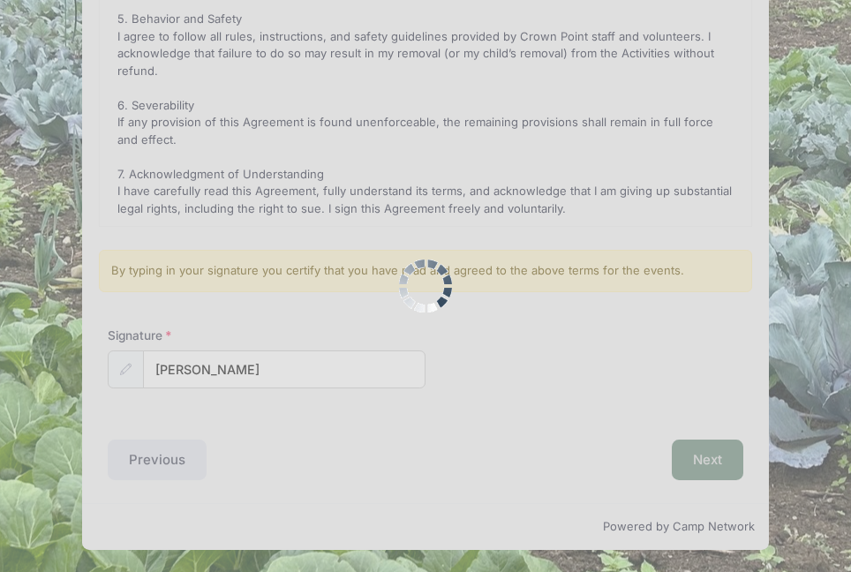
scroll to position [0, 0]
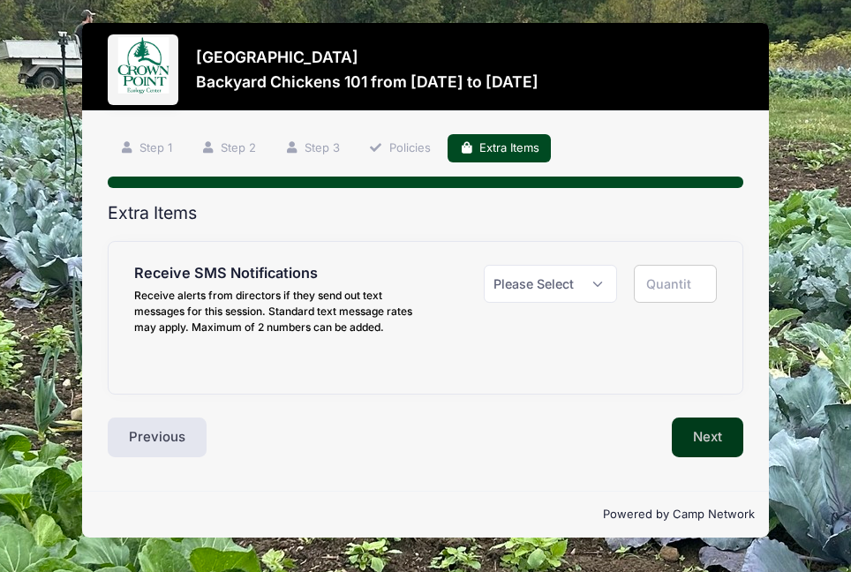
click at [684, 437] on button "Next" at bounding box center [708, 438] width 72 height 41
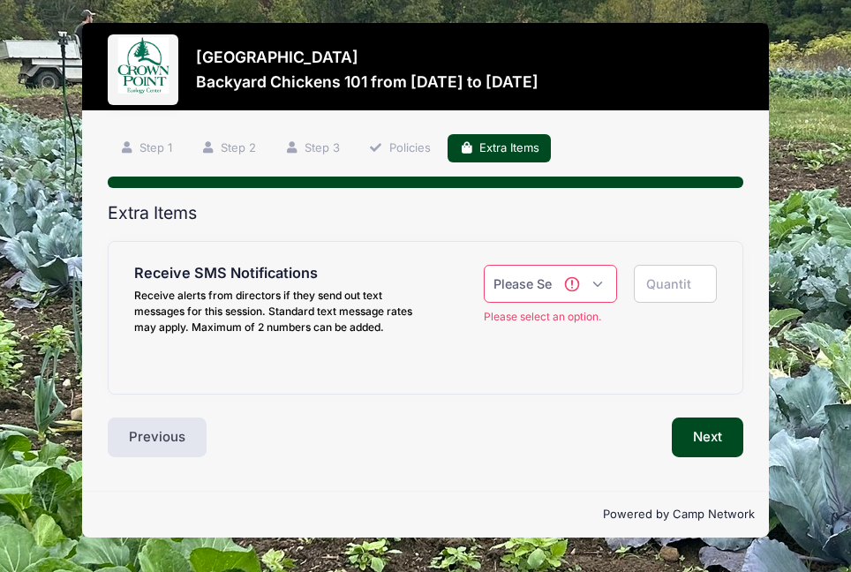
click at [529, 293] on select "Please Select Yes ($0.00) No" at bounding box center [550, 284] width 132 height 38
select select "1"
click at [484, 265] on select "Please Select Yes ($0.00) No" at bounding box center [550, 284] width 132 height 38
type input "1"
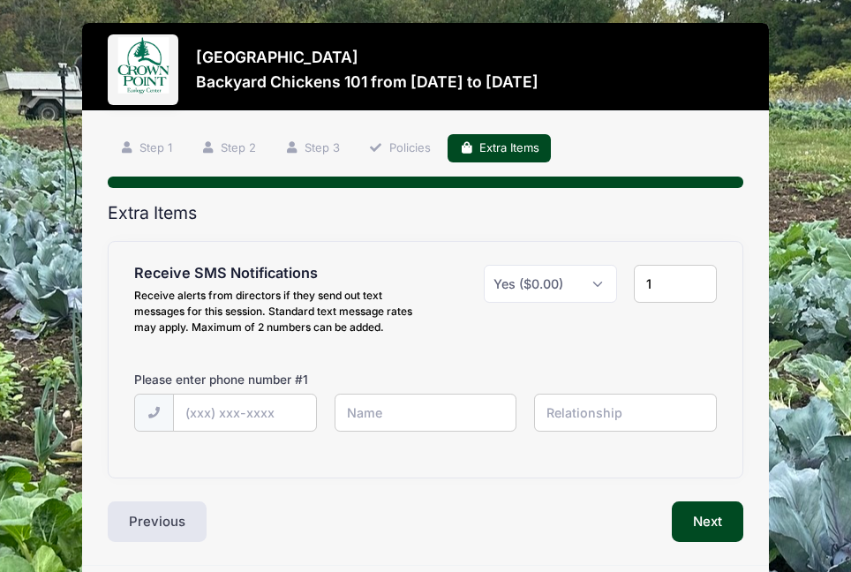
click at [702, 444] on div at bounding box center [426, 424] width 600 height 61
click at [244, 408] on input "text" at bounding box center [245, 414] width 143 height 38
type input "(540) 230-6809"
click at [431, 423] on input "text" at bounding box center [426, 413] width 183 height 38
type input "Koan Heindel"
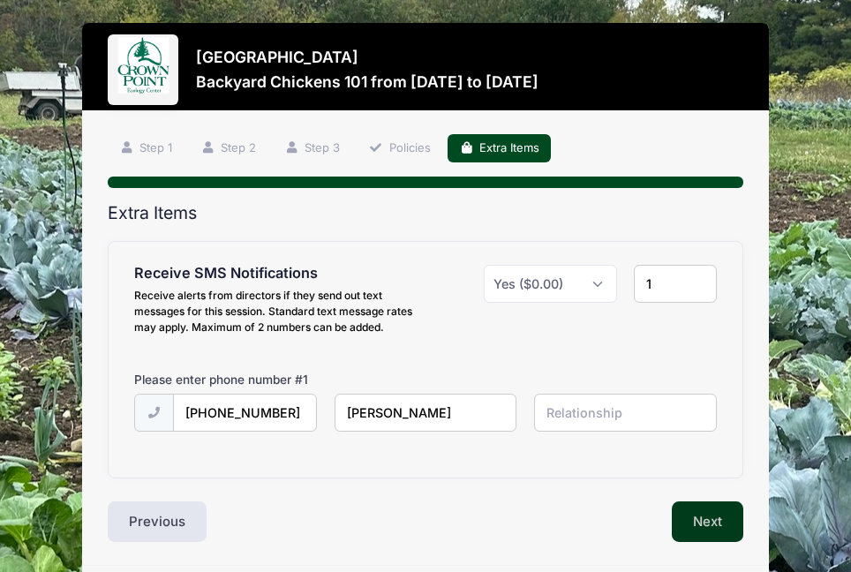
click at [714, 517] on button "Next" at bounding box center [708, 522] width 72 height 41
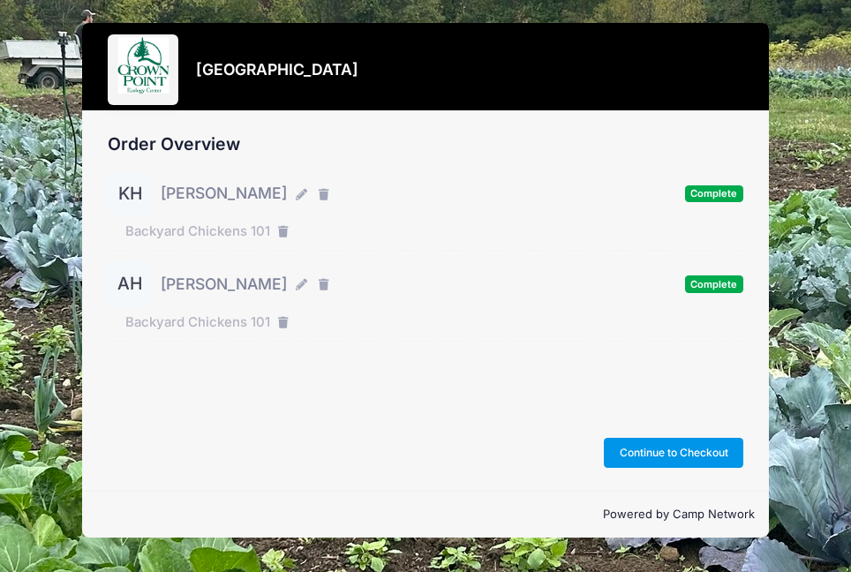
click at [675, 452] on button "Continue to Checkout" at bounding box center [674, 453] width 140 height 30
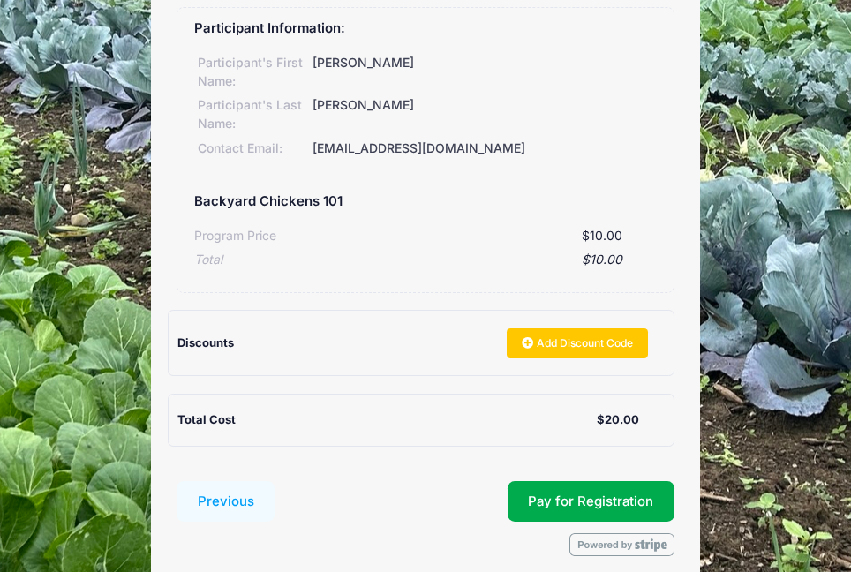
scroll to position [543, 0]
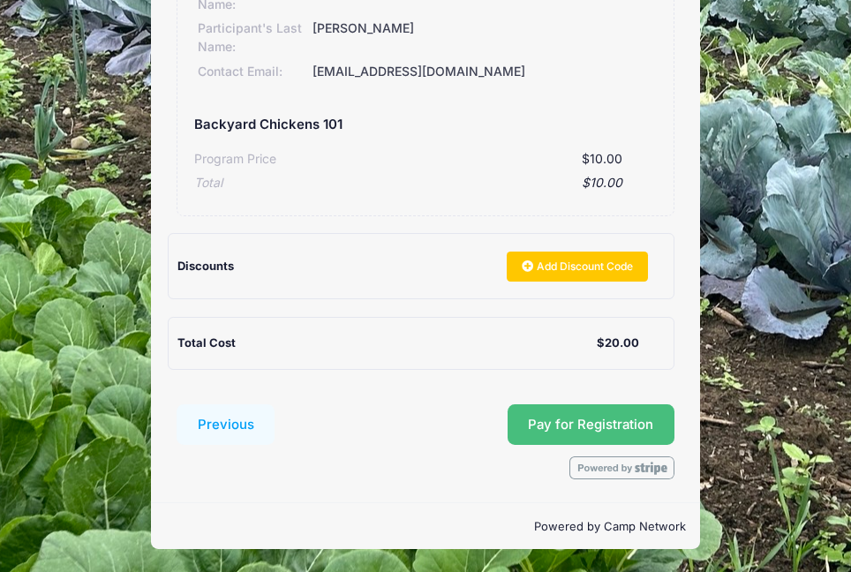
click at [582, 417] on button "Pay for Registration" at bounding box center [592, 424] width 168 height 41
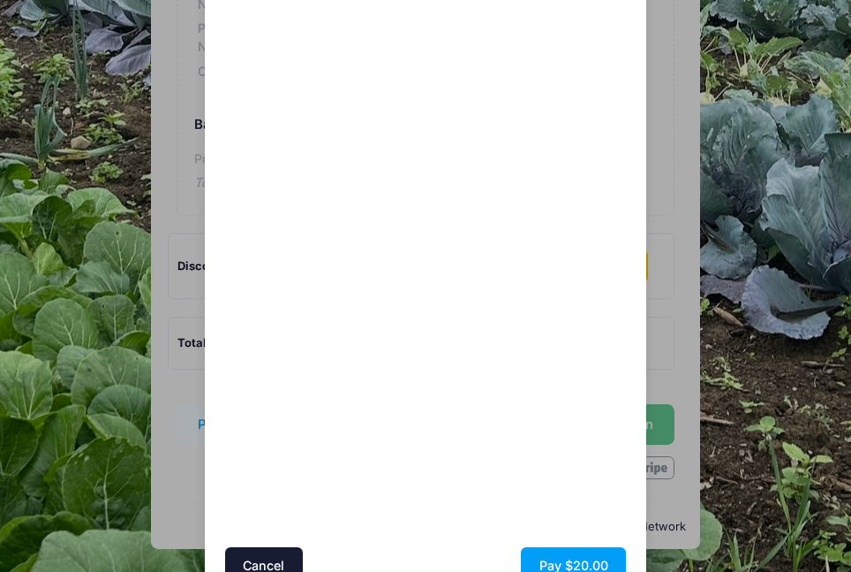
scroll to position [404, 0]
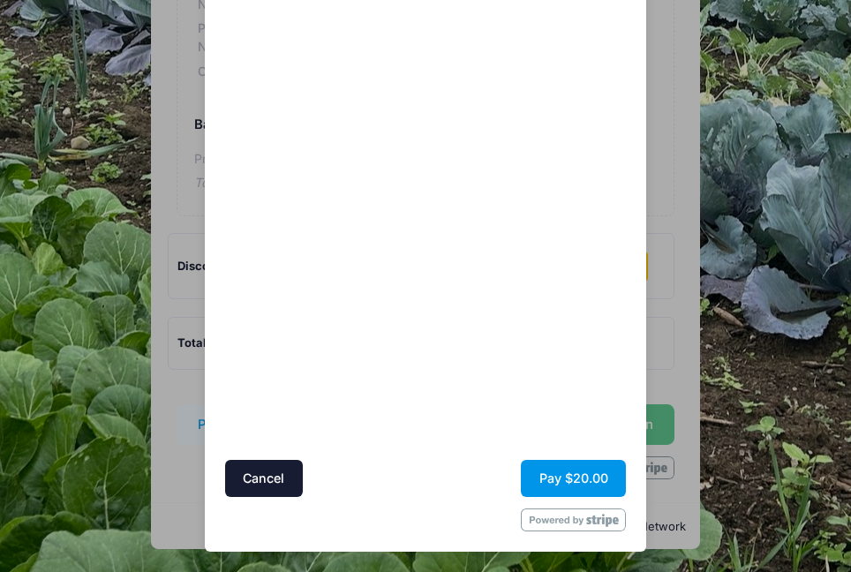
click at [569, 478] on button "Pay $20.00" at bounding box center [573, 479] width 105 height 38
